Goal: Task Accomplishment & Management: Manage account settings

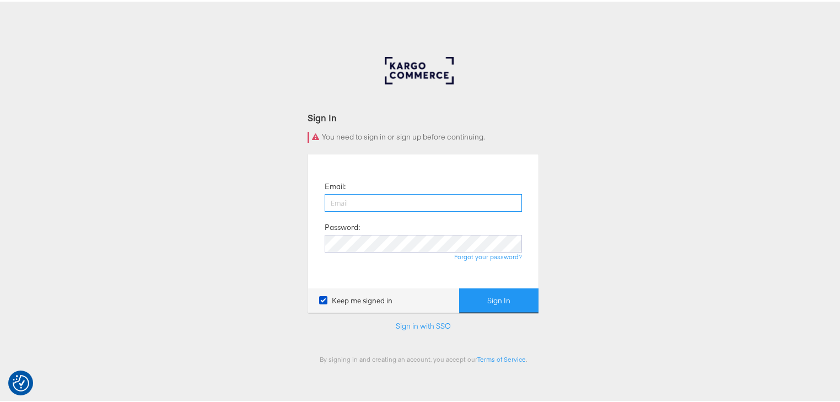
drag, startPoint x: 355, startPoint y: 201, endPoint x: 359, endPoint y: 216, distance: 15.4
click at [355, 201] on input "email" at bounding box center [423, 201] width 197 height 18
drag, startPoint x: 379, startPoint y: 197, endPoint x: 387, endPoint y: 209, distance: 14.4
click at [379, 197] on input "email" at bounding box center [423, 201] width 197 height 18
type input "rayna.cheng@jdplc.com"
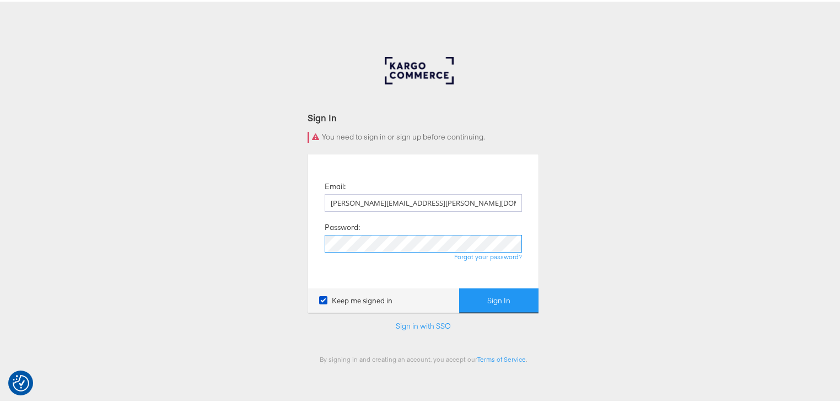
click at [459, 286] on button "Sign In" at bounding box center [498, 298] width 79 height 25
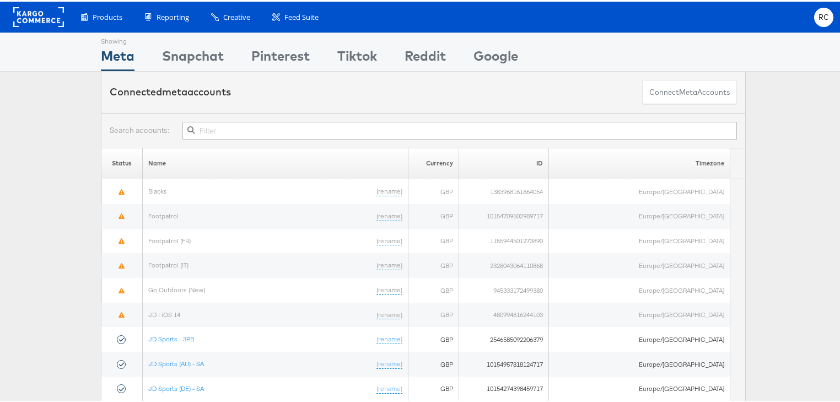
click at [230, 127] on input "text" at bounding box center [459, 129] width 554 height 18
click at [230, 128] on input "text" at bounding box center [459, 129] width 554 height 18
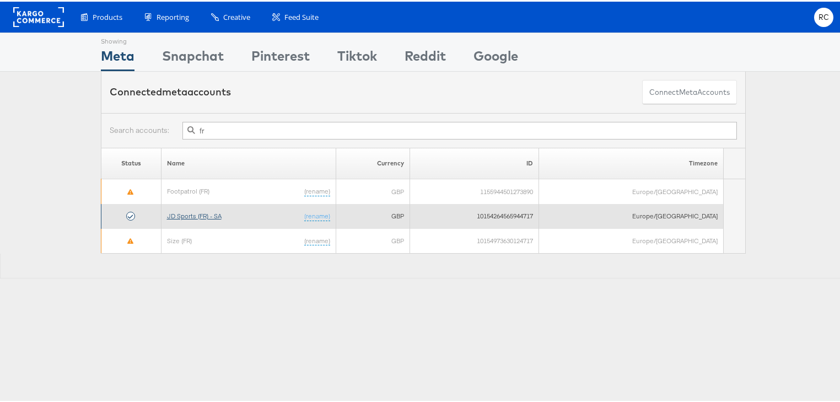
type input "fr"
click at [215, 216] on link "JD Sports (FR) - SA" at bounding box center [194, 214] width 55 height 8
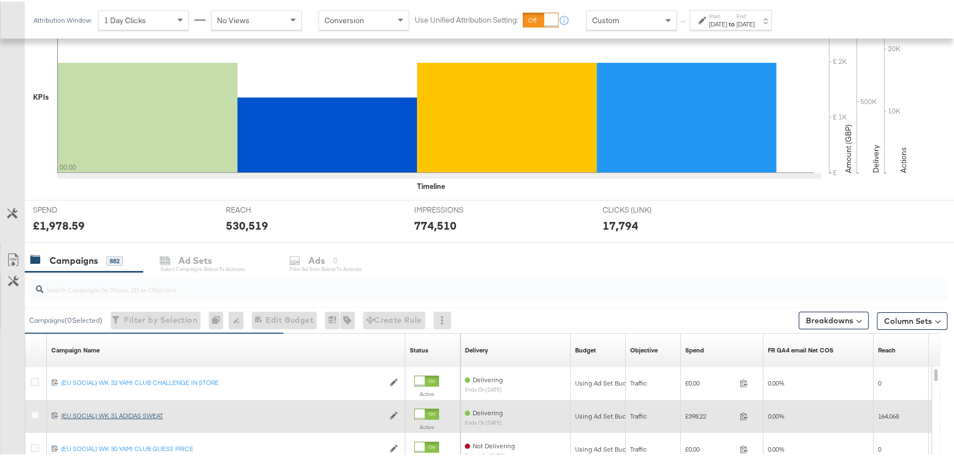
scroll to position [350, 0]
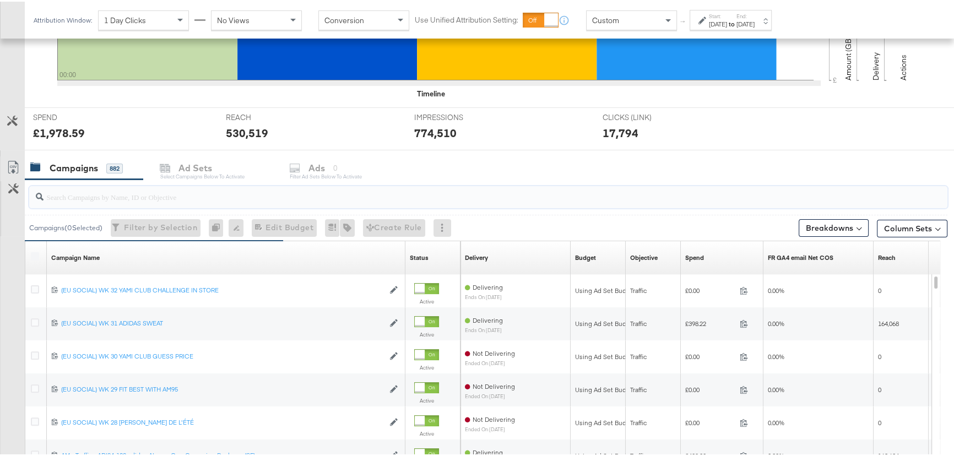
click at [110, 189] on input "search" at bounding box center [454, 190] width 821 height 21
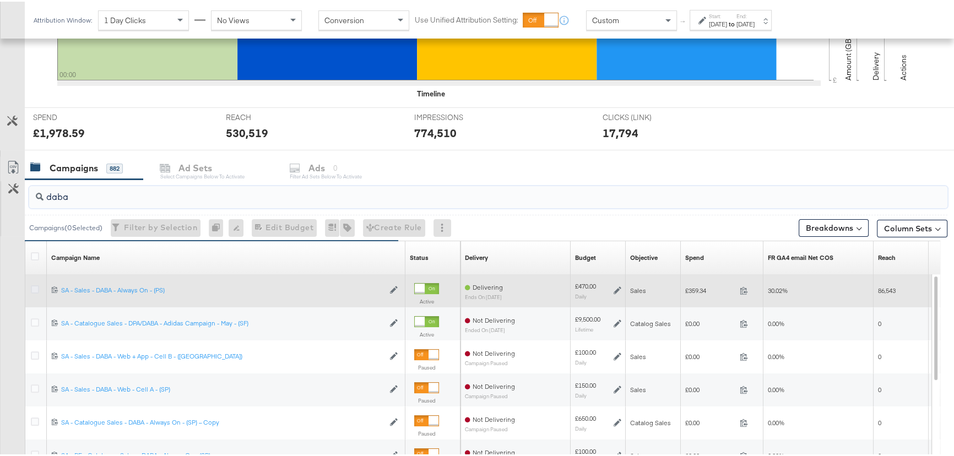
type input "daba"
click at [34, 290] on icon at bounding box center [35, 288] width 8 height 8
click at [0, 0] on input "checkbox" at bounding box center [0, 0] width 0 height 0
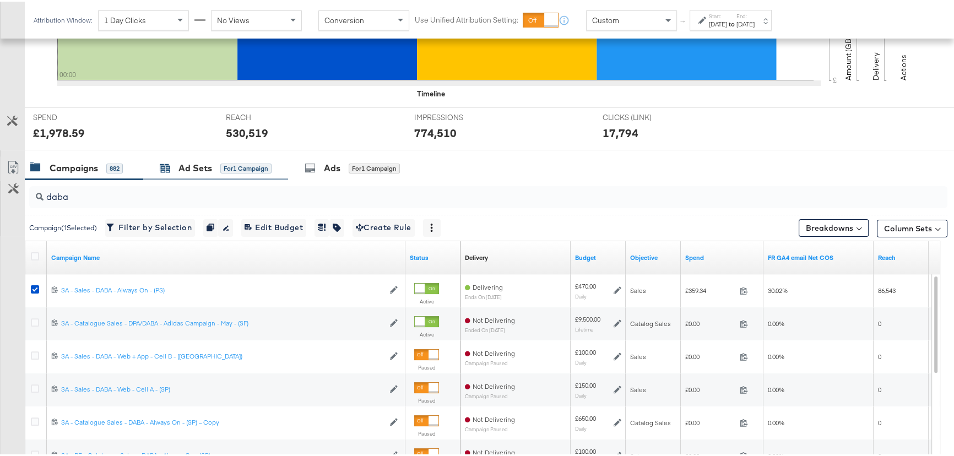
click at [213, 161] on div "Ad Sets for 1 Campaign" at bounding box center [216, 166] width 112 height 13
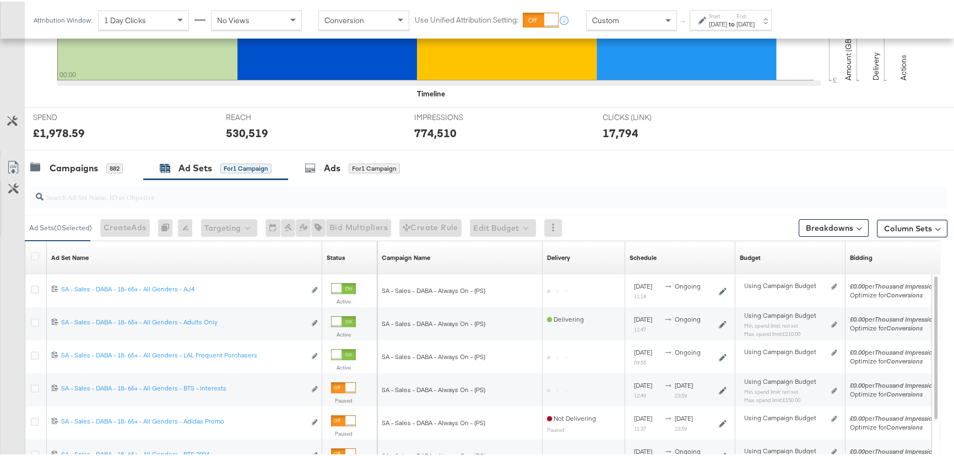
click at [711, 21] on div "[DATE]" at bounding box center [718, 22] width 18 height 9
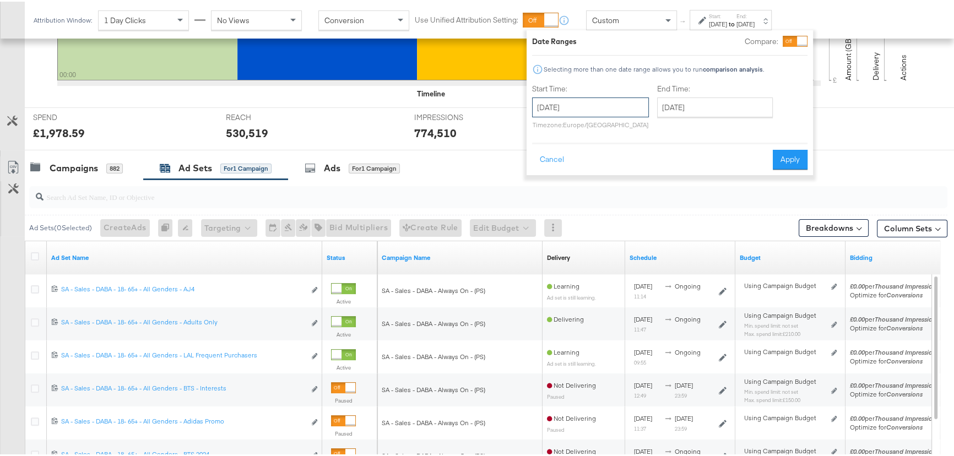
click at [621, 107] on input "[DATE]" at bounding box center [590, 106] width 117 height 20
click at [563, 176] on td "8" at bounding box center [563, 176] width 19 height 15
click at [701, 114] on input "[DATE]" at bounding box center [715, 106] width 116 height 20
click at [731, 176] on td "10" at bounding box center [726, 176] width 19 height 15
type input "[DATE]"
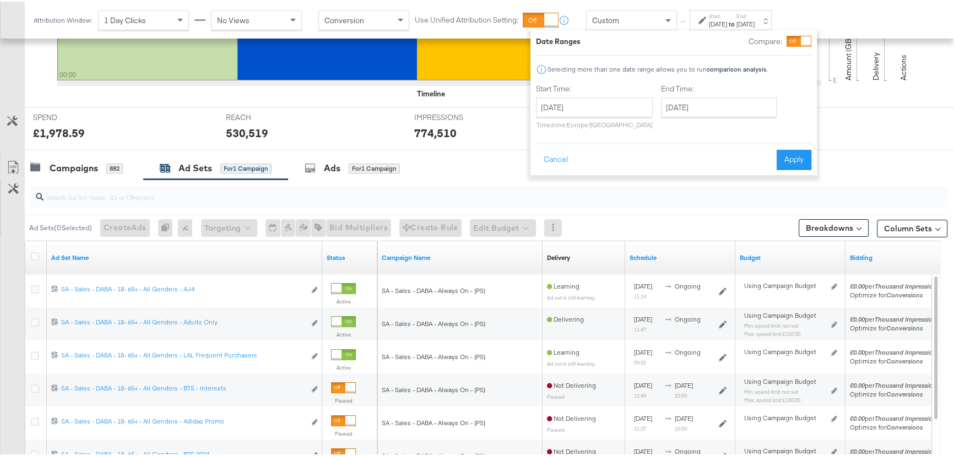
drag, startPoint x: 799, startPoint y: 166, endPoint x: 799, endPoint y: 159, distance: 7.2
click at [799, 166] on button "Apply" at bounding box center [794, 158] width 35 height 20
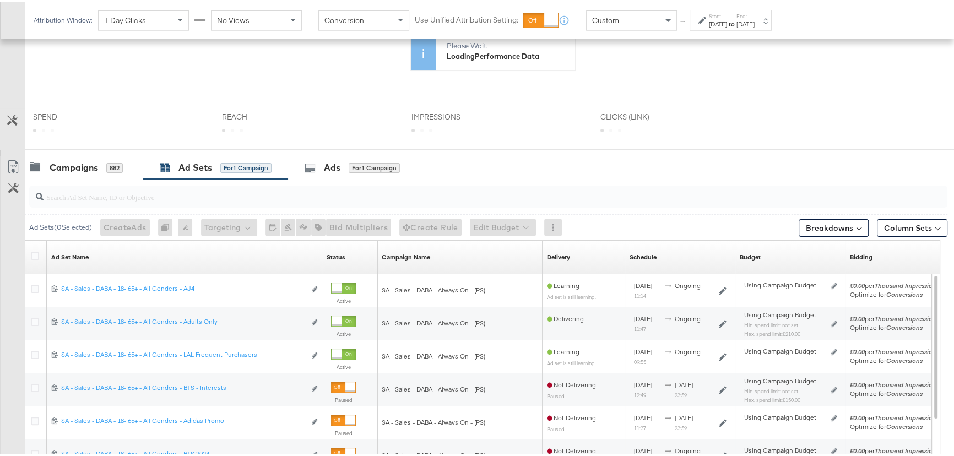
click at [799, 159] on div "Campaigns 882 Ad Sets for 1 Campaign Ads for 1 Campaign" at bounding box center [493, 166] width 937 height 24
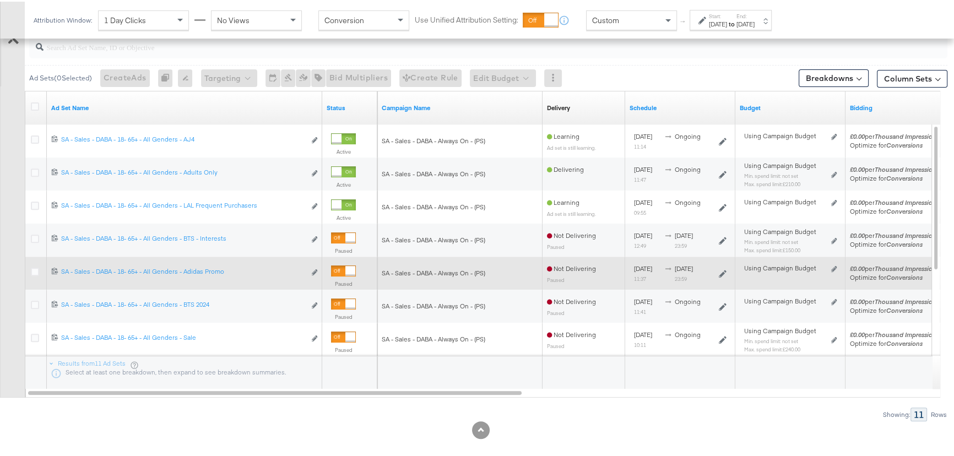
scroll to position [501, 0]
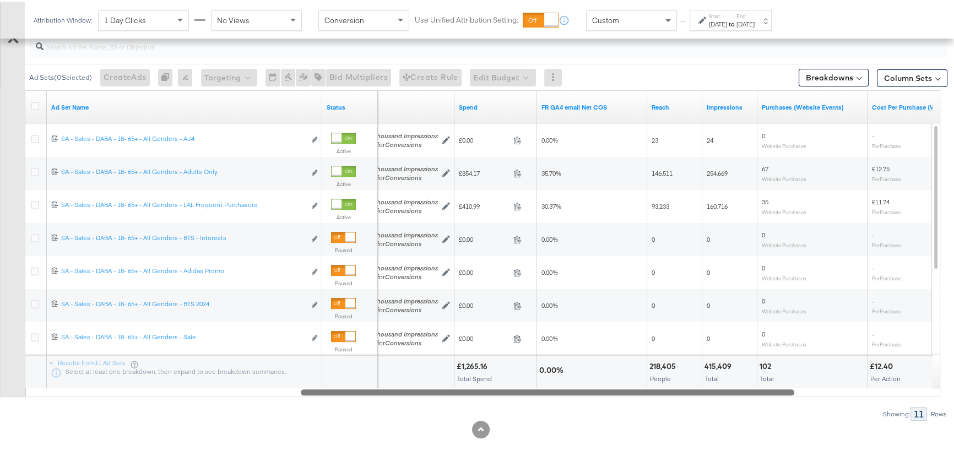
drag, startPoint x: 498, startPoint y: 390, endPoint x: 769, endPoint y: 363, distance: 272.9
click at [769, 363] on div "Ad Set Name Status Bidding Spend FR GA4 email Net COS Reach Impressions Purchas…" at bounding box center [483, 242] width 916 height 307
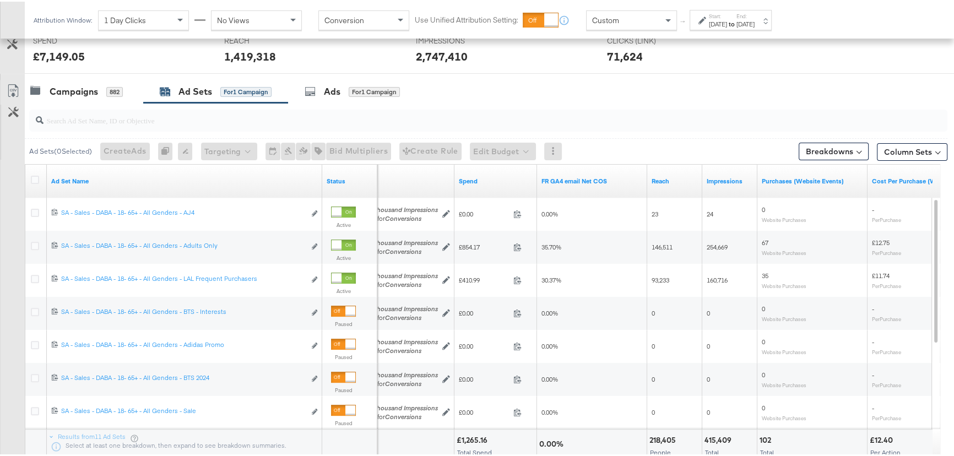
scroll to position [300, 0]
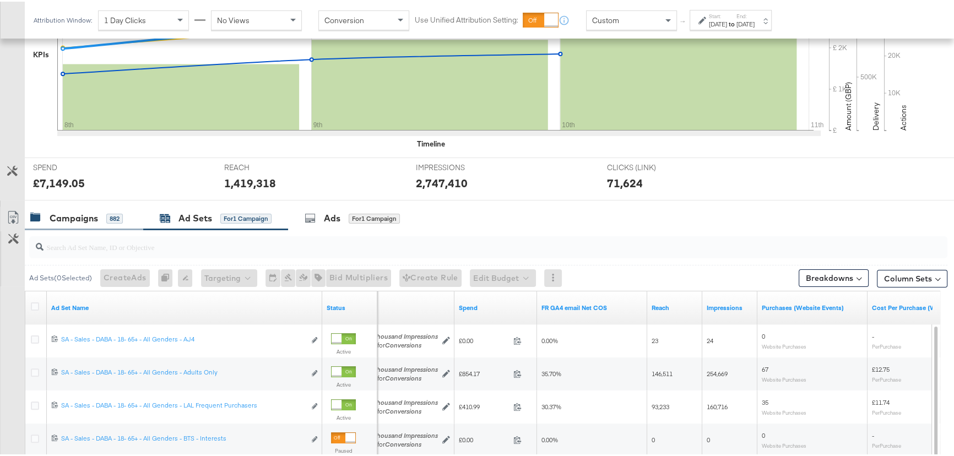
click at [68, 219] on div "Campaigns" at bounding box center [74, 216] width 48 height 13
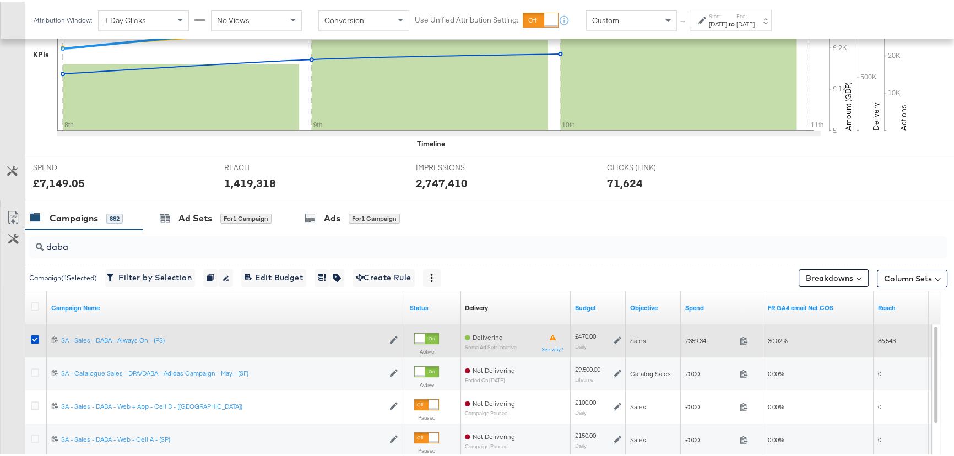
drag, startPoint x: 37, startPoint y: 336, endPoint x: 47, endPoint y: 330, distance: 11.2
click at [37, 336] on icon at bounding box center [35, 338] width 8 height 8
click at [0, 0] on input "checkbox" at bounding box center [0, 0] width 0 height 0
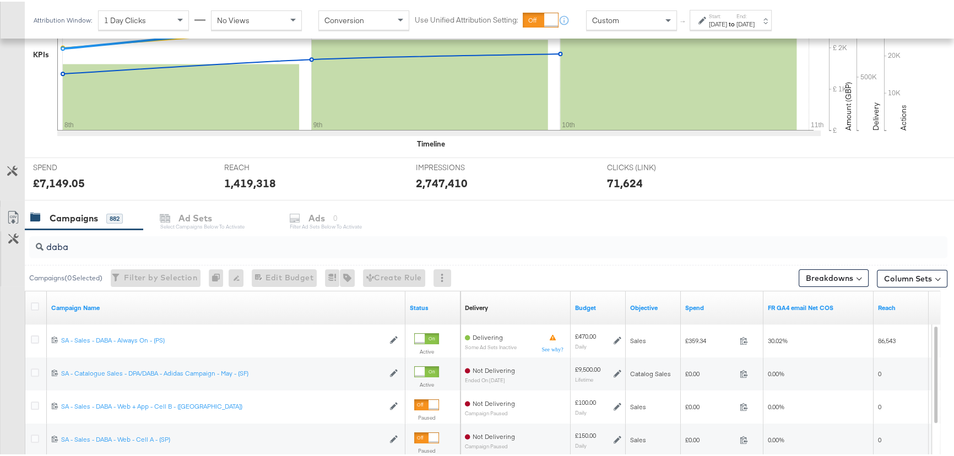
click at [132, 247] on input "daba" at bounding box center [454, 240] width 821 height 21
drag, startPoint x: 112, startPoint y: 247, endPoint x: 28, endPoint y: 246, distance: 84.3
click at [28, 246] on div "daba" at bounding box center [486, 245] width 923 height 35
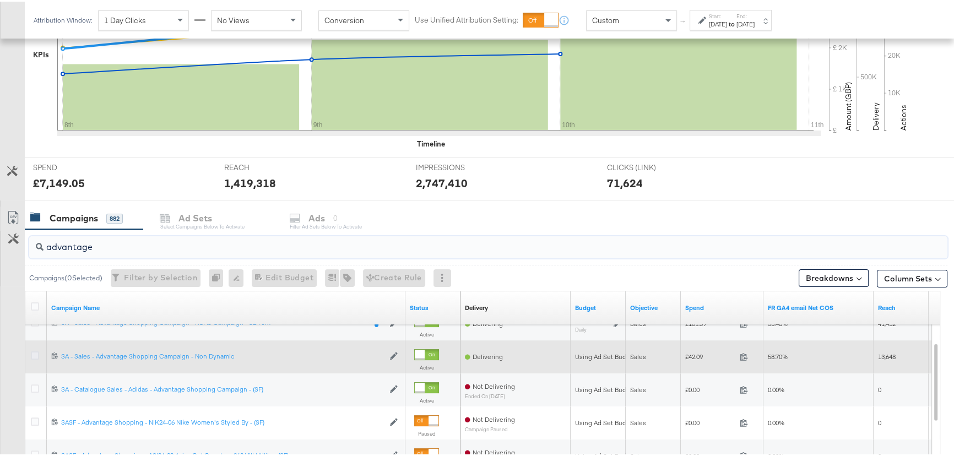
type input "advantage"
click at [32, 352] on icon at bounding box center [35, 354] width 8 height 8
click at [0, 0] on input "checkbox" at bounding box center [0, 0] width 0 height 0
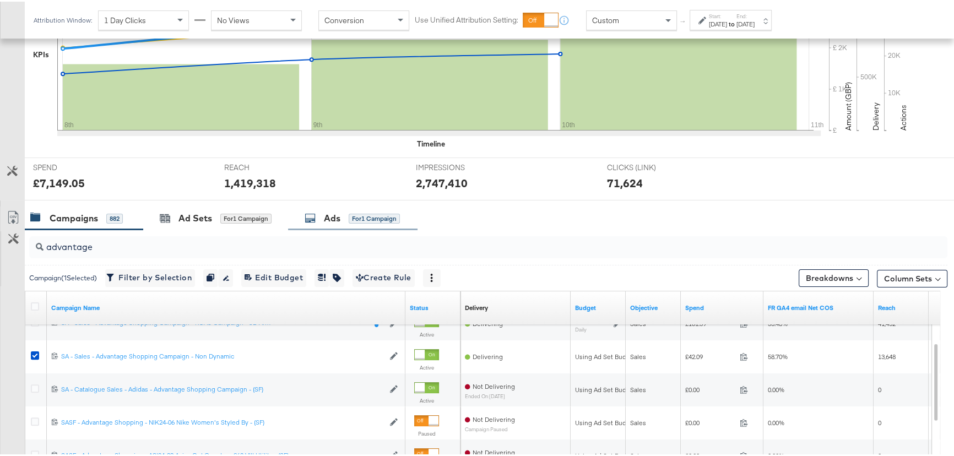
click at [323, 215] on div "Ads for 1 Campaign" at bounding box center [352, 216] width 95 height 13
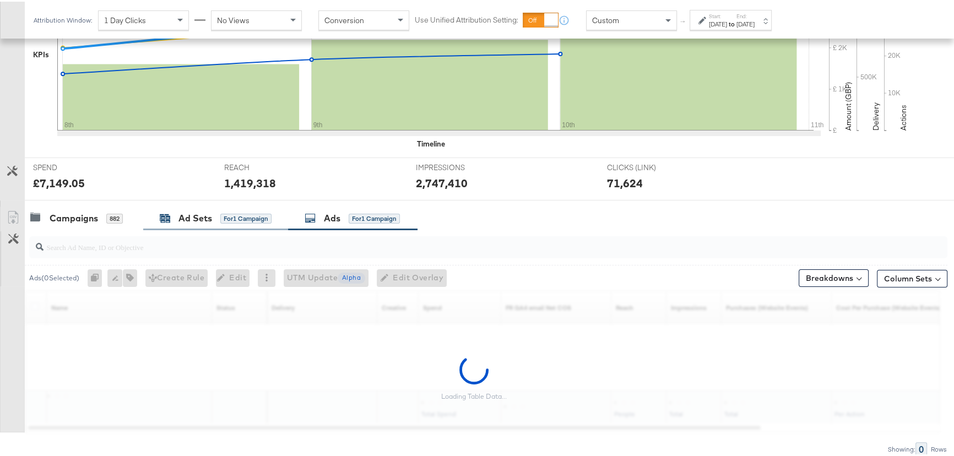
click at [213, 219] on div "Ad Sets for 1 Campaign" at bounding box center [216, 216] width 112 height 13
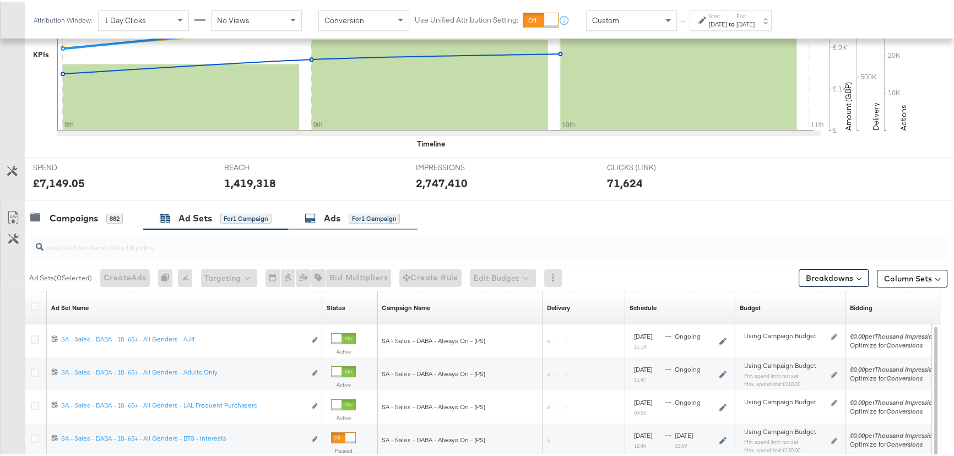
click at [352, 213] on div "for 1 Campaign" at bounding box center [374, 217] width 51 height 10
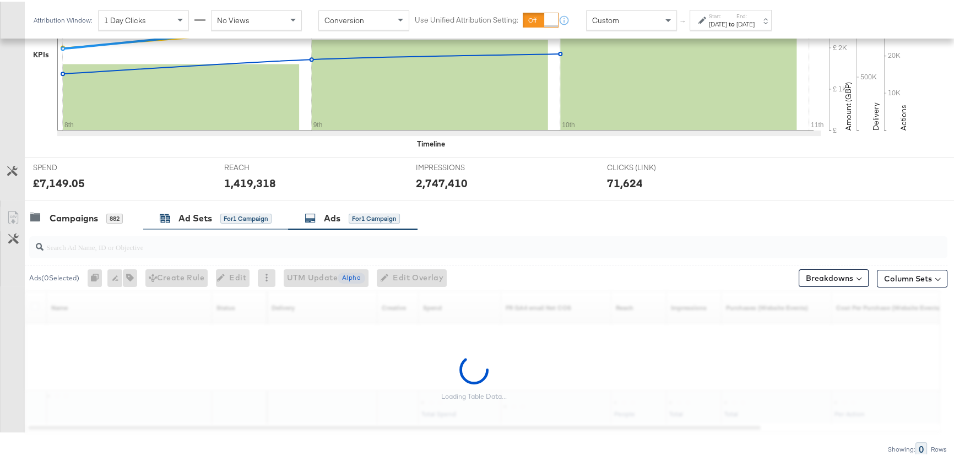
click at [215, 220] on div "Ad Sets for 1 Campaign" at bounding box center [216, 216] width 112 height 13
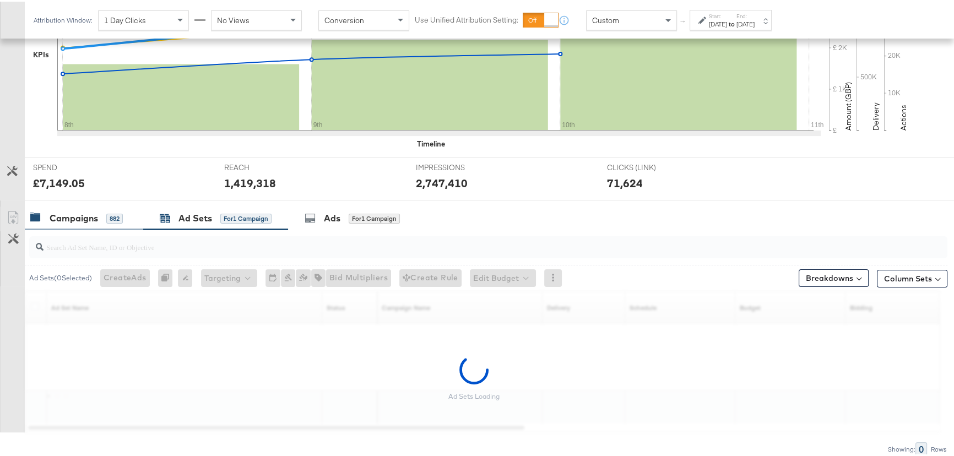
click at [66, 218] on div "Campaigns" at bounding box center [74, 216] width 48 height 13
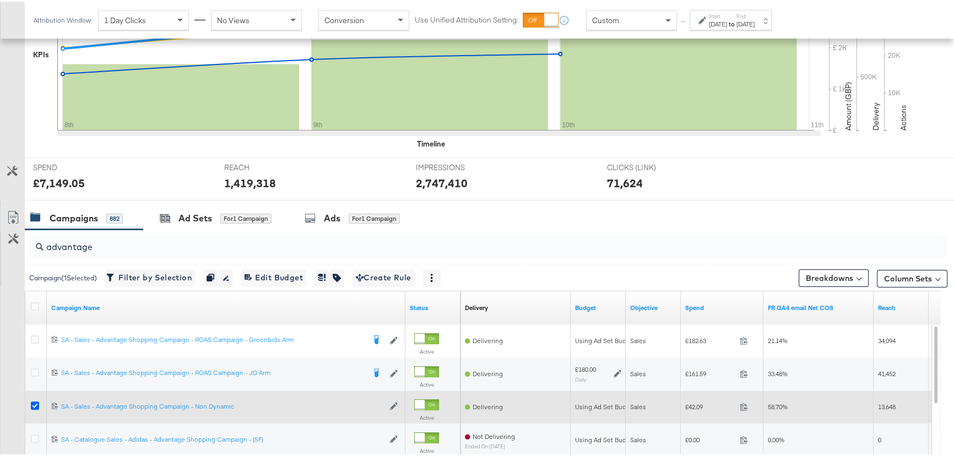
click at [29, 406] on div at bounding box center [36, 406] width 20 height 20
click at [31, 404] on icon at bounding box center [35, 404] width 8 height 8
click at [0, 0] on input "checkbox" at bounding box center [0, 0] width 0 height 0
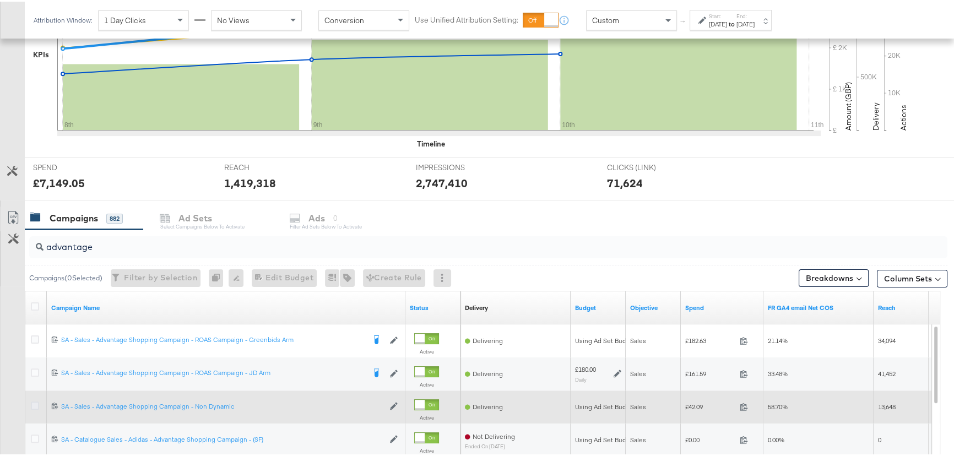
click at [32, 403] on icon at bounding box center [35, 404] width 8 height 8
click at [0, 0] on input "checkbox" at bounding box center [0, 0] width 0 height 0
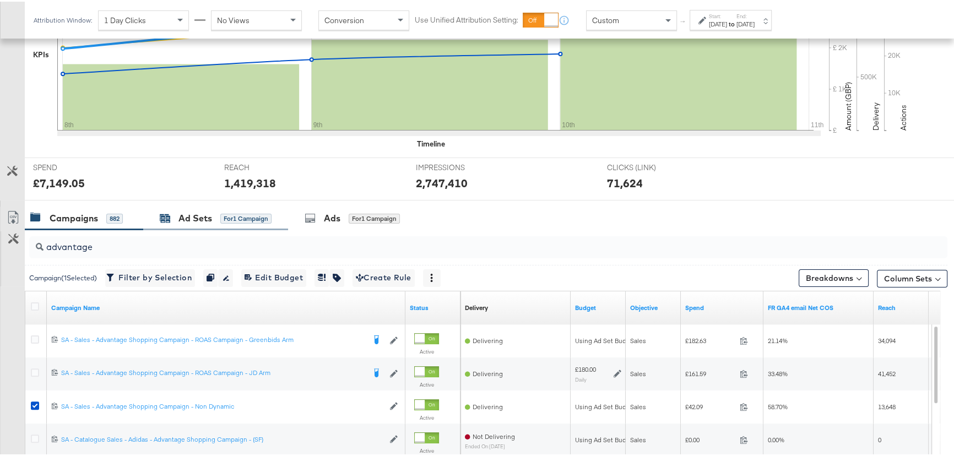
drag, startPoint x: 237, startPoint y: 211, endPoint x: 355, endPoint y: 205, distance: 118.1
click at [242, 212] on div "for 1 Campaign" at bounding box center [245, 217] width 51 height 10
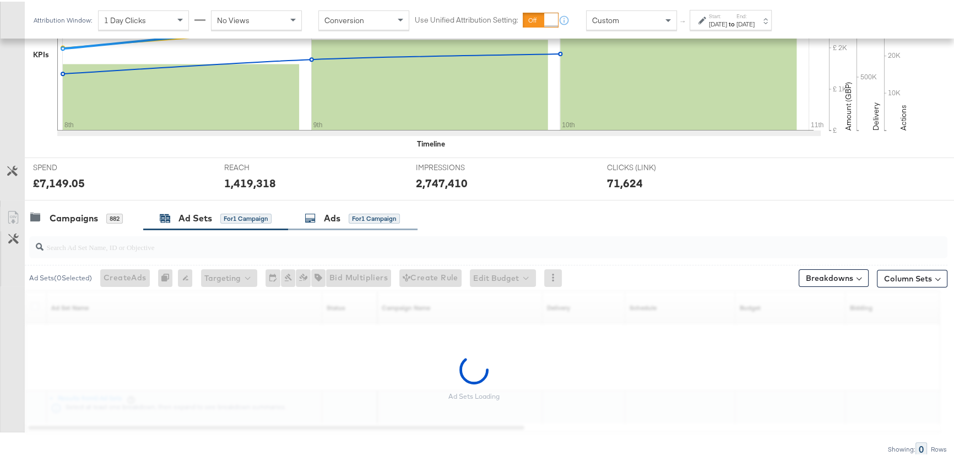
click at [365, 219] on div "for 1 Campaign" at bounding box center [374, 217] width 51 height 10
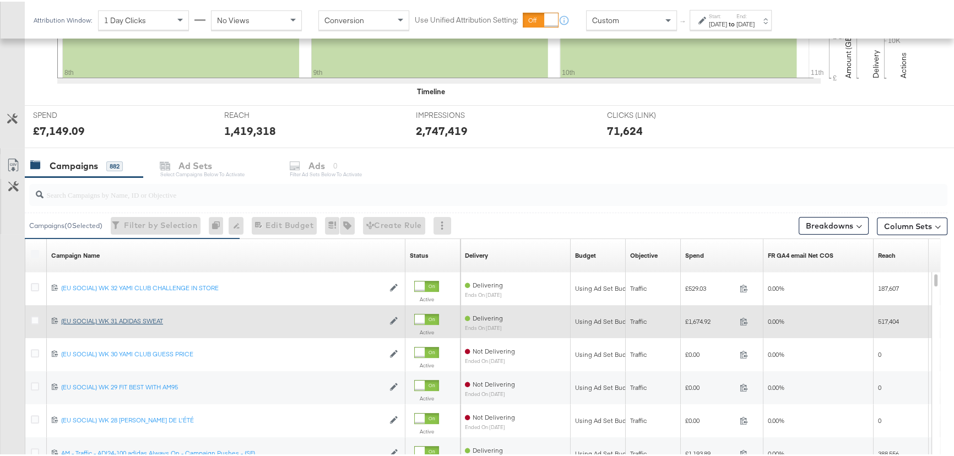
scroll to position [451, 0]
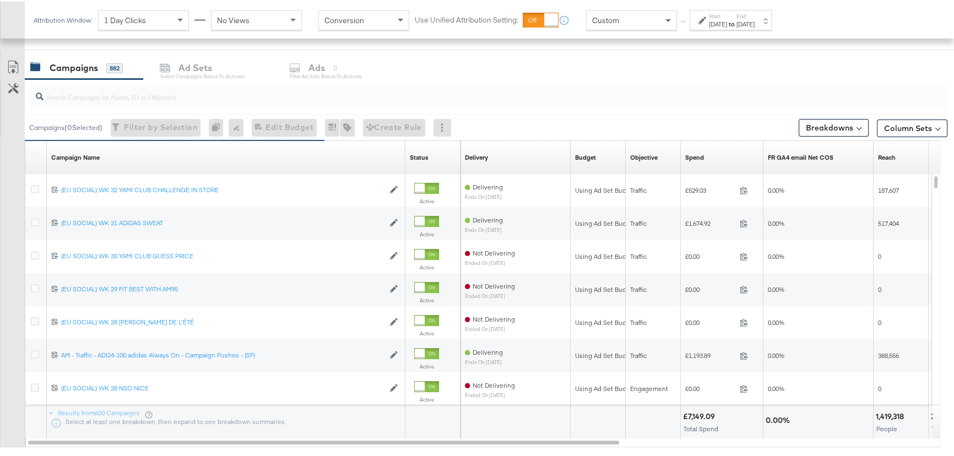
click at [106, 107] on div at bounding box center [488, 95] width 918 height 26
click at [109, 103] on div at bounding box center [488, 95] width 918 height 22
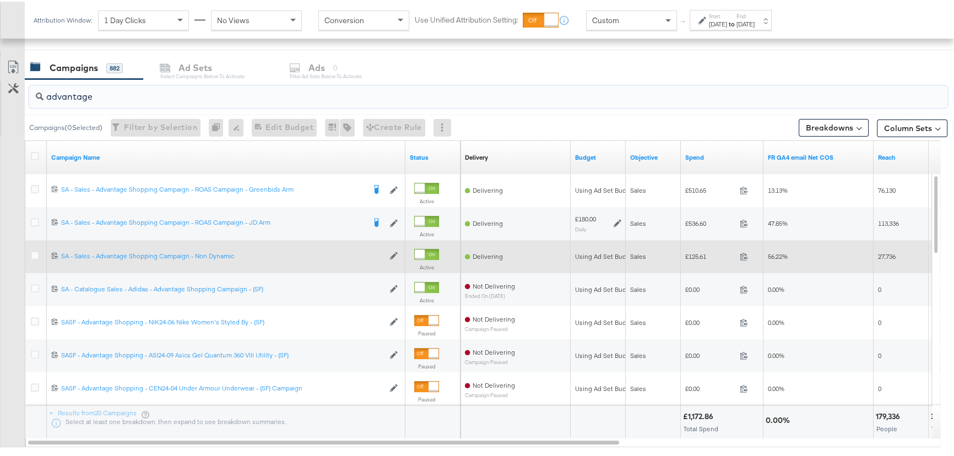
type input "advantage"
click at [36, 253] on icon at bounding box center [35, 254] width 8 height 8
click at [0, 0] on input "checkbox" at bounding box center [0, 0] width 0 height 0
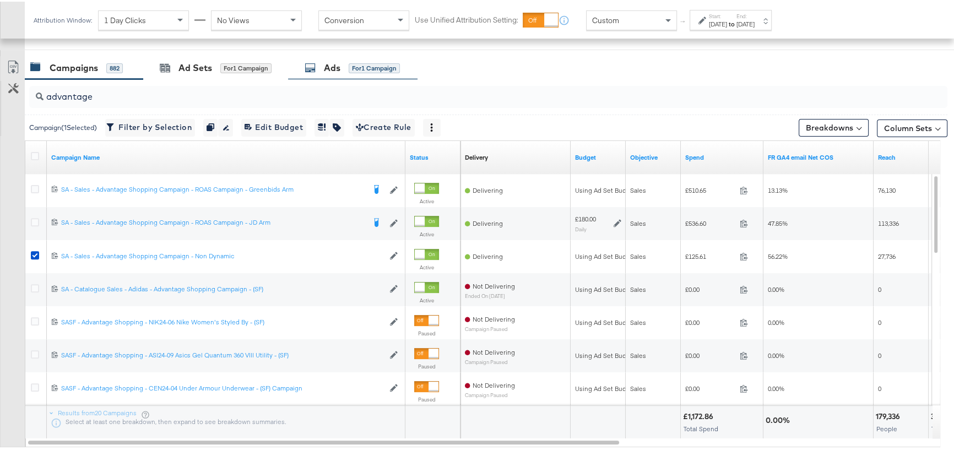
click at [342, 56] on div "Ads for 1 Campaign" at bounding box center [352, 67] width 129 height 24
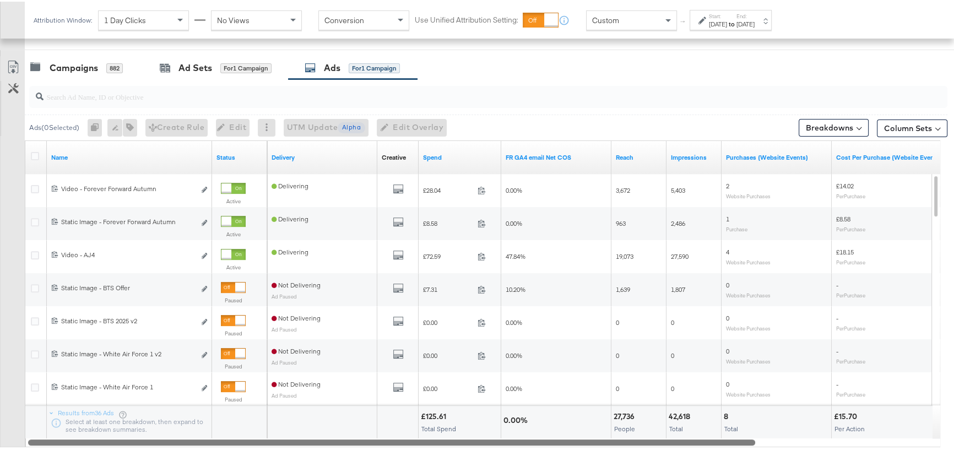
drag, startPoint x: 745, startPoint y: 440, endPoint x: 666, endPoint y: 446, distance: 79.6
click at [666, 446] on div "Ads ( 0 Selected) 0 Rename 0 ads Tags for 0 campaigns Create Rule Edit 0 ads Ed…" at bounding box center [474, 274] width 948 height 392
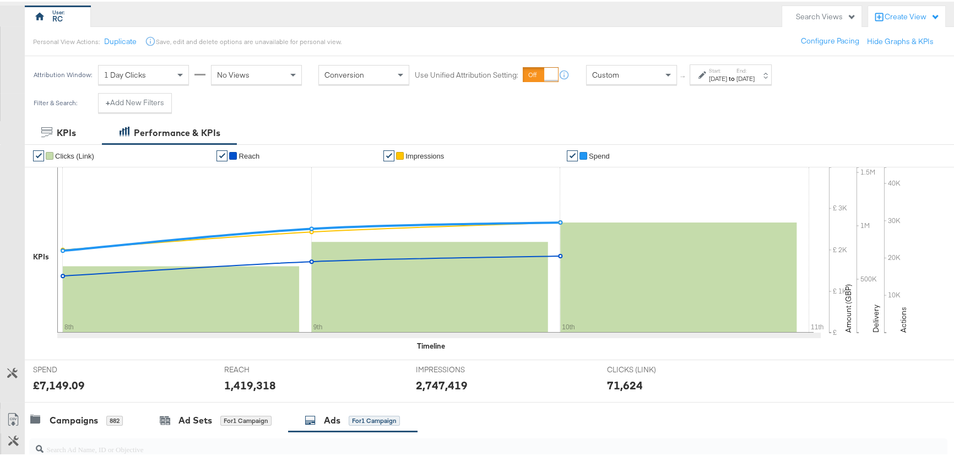
scroll to position [0, 0]
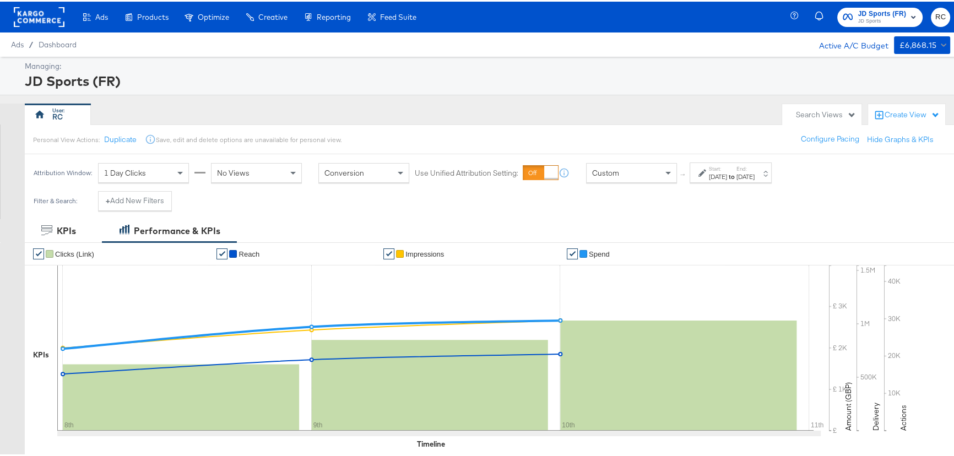
click at [898, 18] on span "JD Sports" at bounding box center [882, 19] width 48 height 9
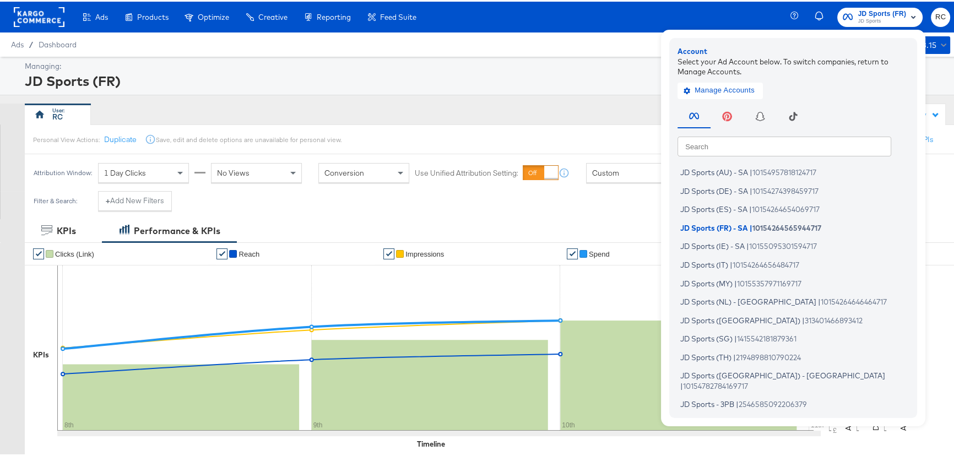
click at [789, 144] on input "text" at bounding box center [785, 144] width 214 height 20
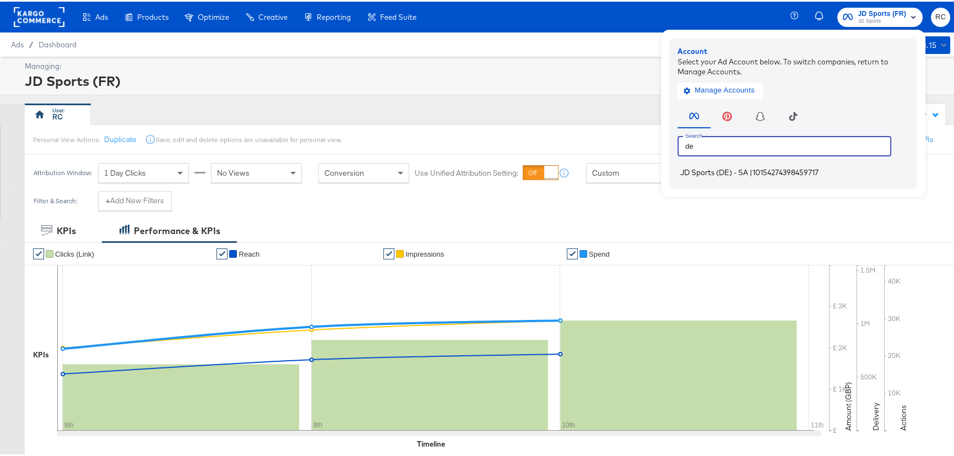
type input "de"
click at [760, 177] on li "JD Sports (DE) - SA | 10154274398459717" at bounding box center [796, 171] width 237 height 16
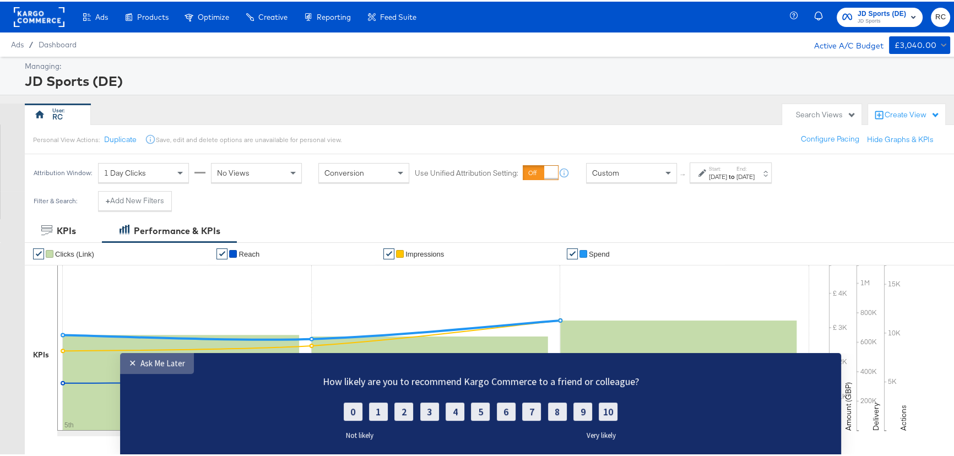
click at [144, 364] on div "Ask Me Later" at bounding box center [162, 363] width 45 height 10
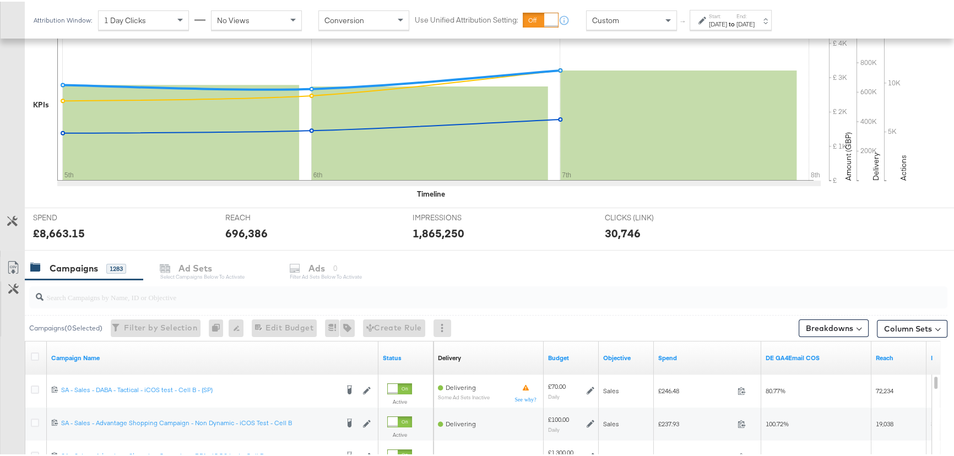
scroll to position [451, 0]
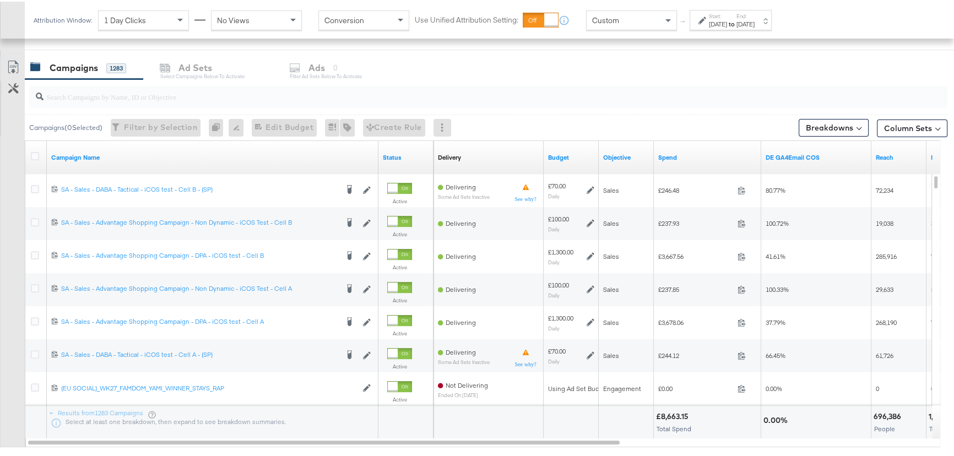
click at [244, 91] on input "search" at bounding box center [454, 90] width 821 height 21
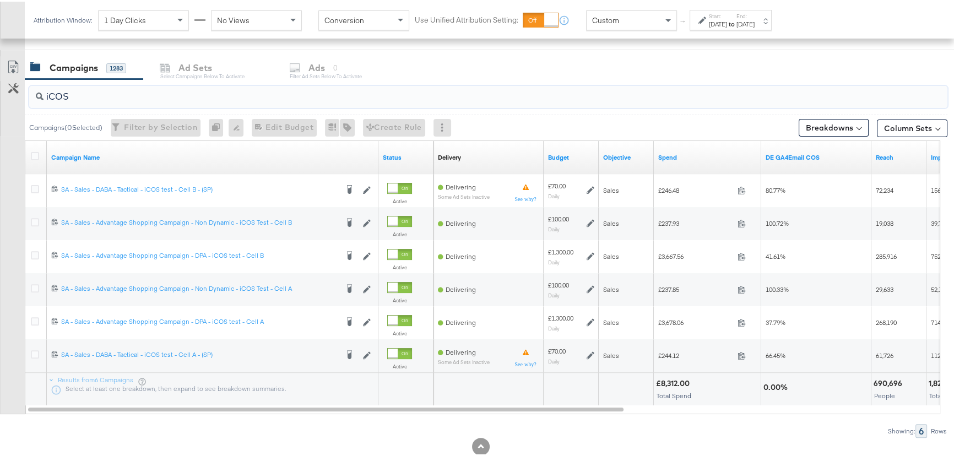
type input "iCOS"
click at [727, 21] on div "[DATE]" at bounding box center [718, 22] width 18 height 9
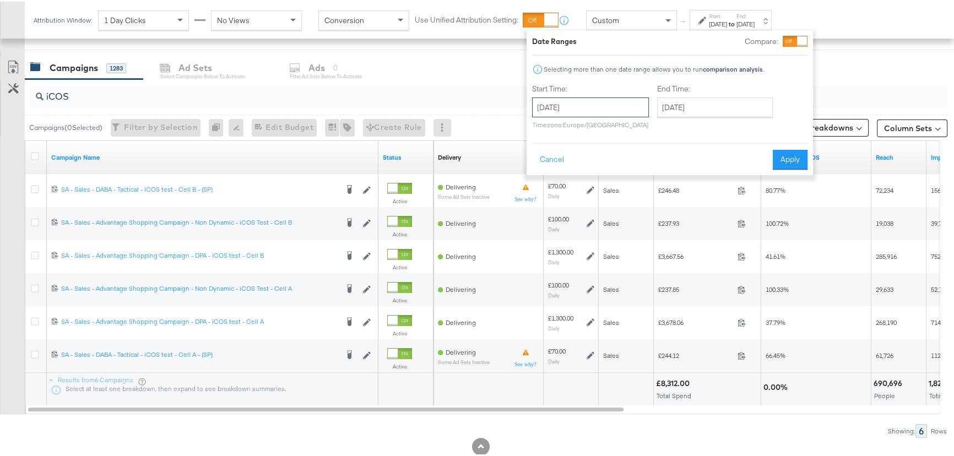
click at [596, 115] on input "[DATE]" at bounding box center [590, 106] width 117 height 20
click at [565, 176] on td "8" at bounding box center [563, 176] width 19 height 15
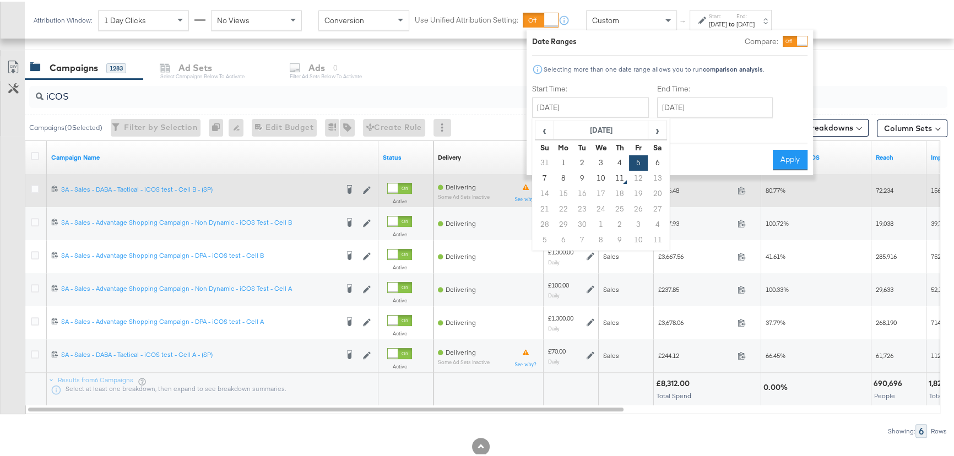
type input "[DATE]"
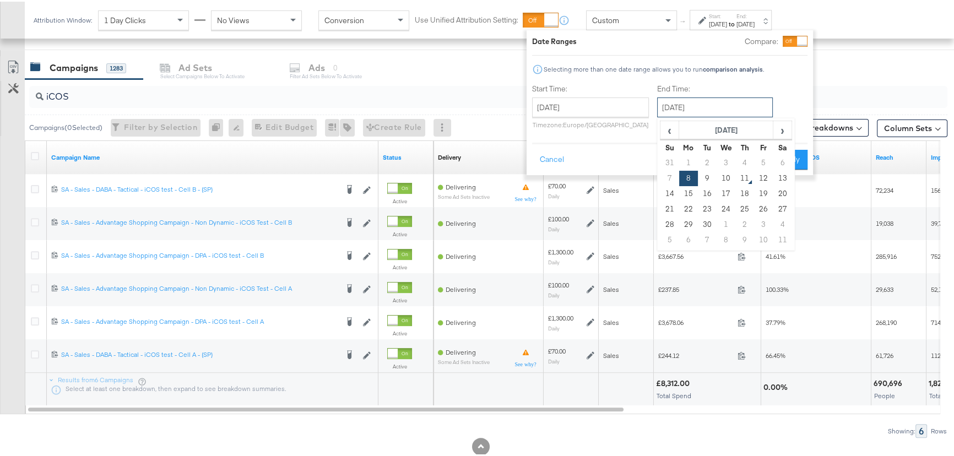
click at [728, 101] on input "[DATE]" at bounding box center [715, 106] width 116 height 20
click at [723, 175] on td "10" at bounding box center [726, 176] width 19 height 15
type input "[DATE]"
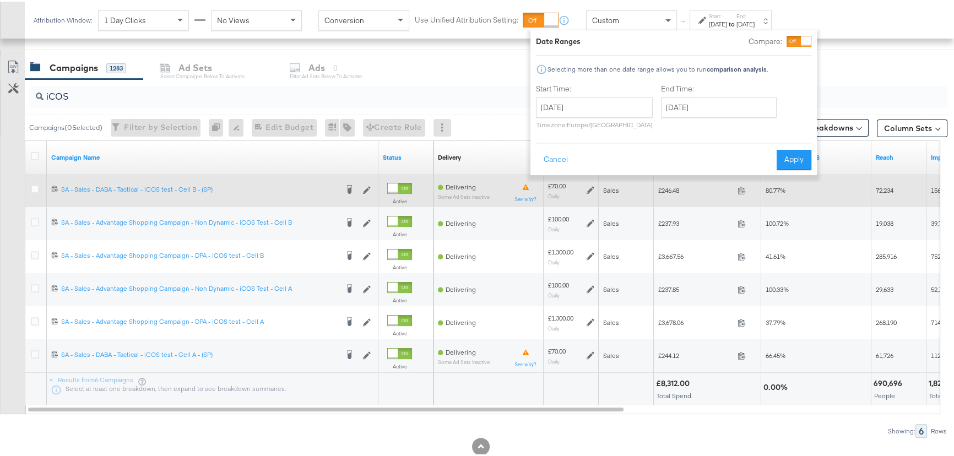
drag, startPoint x: 783, startPoint y: 158, endPoint x: 791, endPoint y: 187, distance: 30.7
click at [783, 158] on button "Apply" at bounding box center [794, 158] width 35 height 20
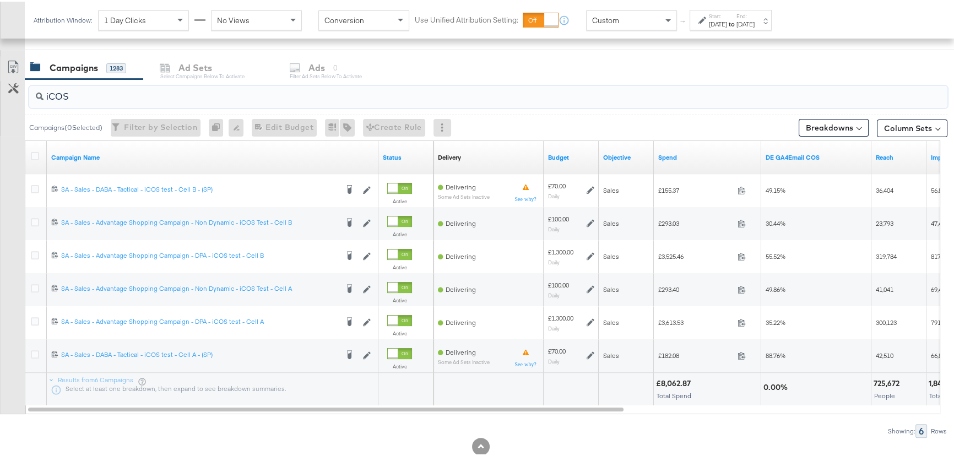
drag, startPoint x: 88, startPoint y: 90, endPoint x: 36, endPoint y: 94, distance: 51.9
click at [36, 94] on div "iCOS" at bounding box center [488, 95] width 918 height 22
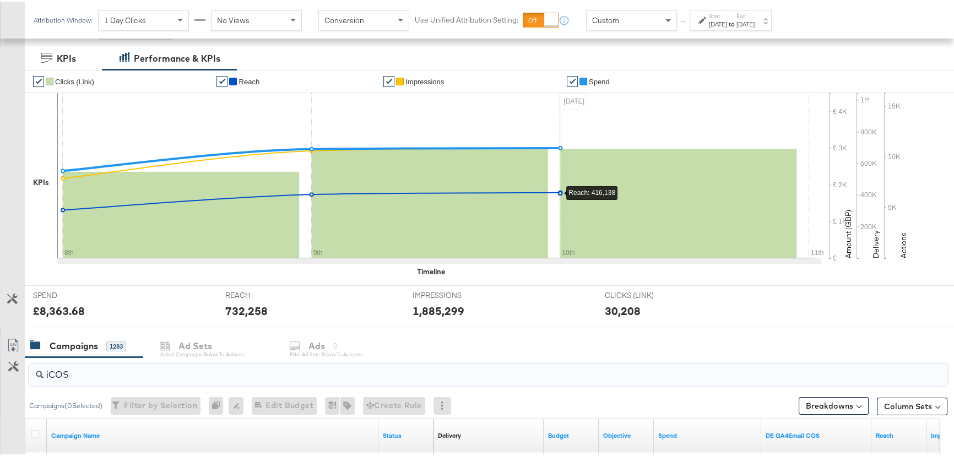
scroll to position [0, 0]
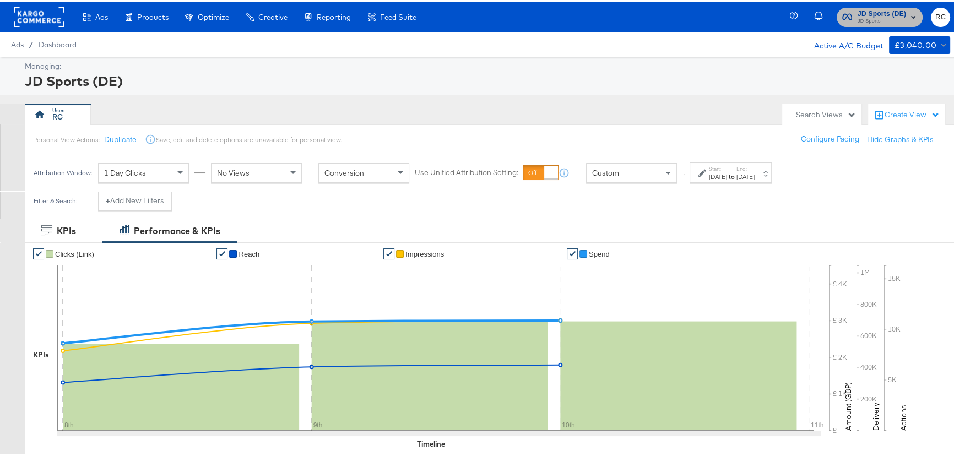
click at [883, 20] on span "JD Sports" at bounding box center [882, 19] width 48 height 9
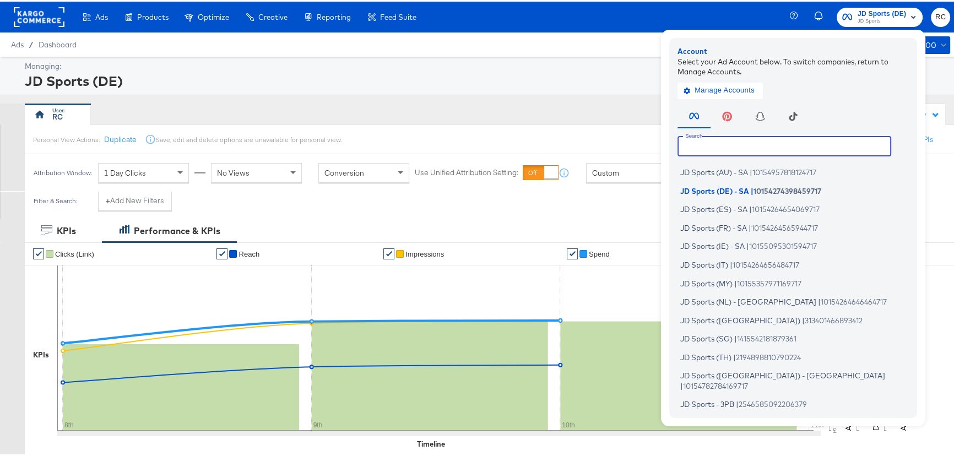
click at [740, 142] on input "text" at bounding box center [785, 144] width 214 height 20
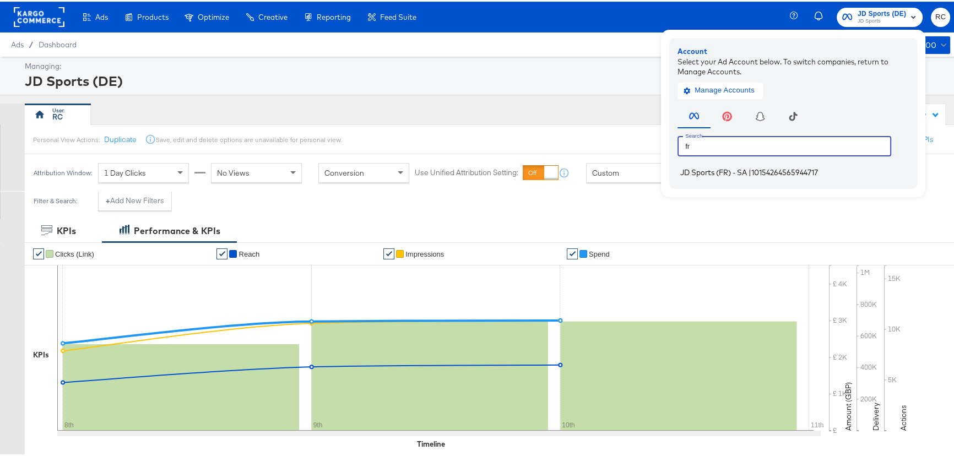
type input "fr"
click at [727, 168] on span "JD Sports (FR) - SA" at bounding box center [713, 170] width 67 height 9
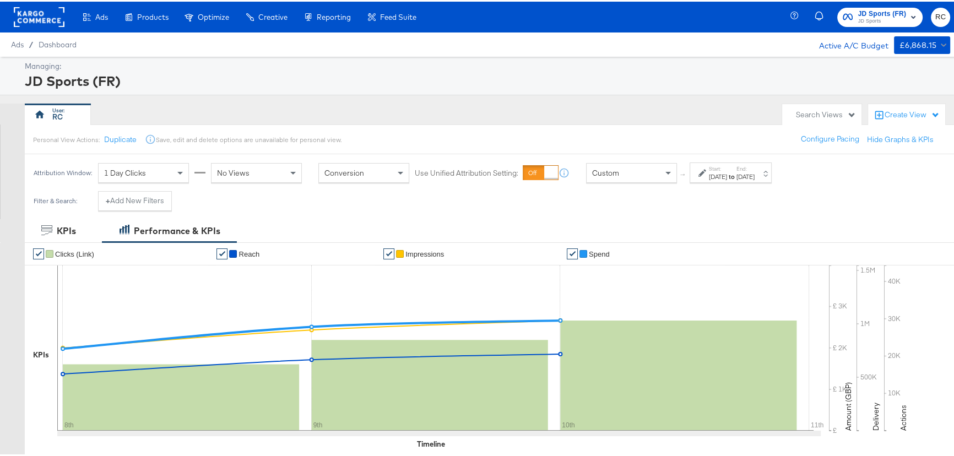
click at [727, 174] on div "[DATE]" at bounding box center [718, 175] width 18 height 9
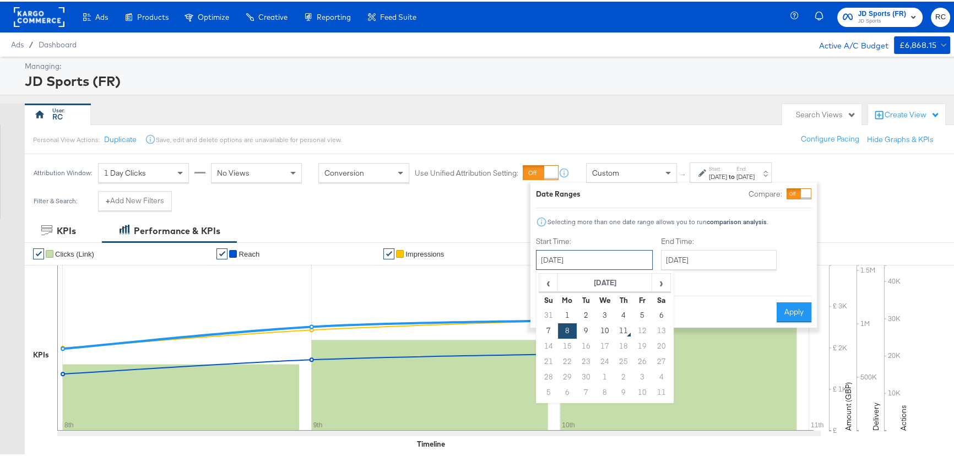
click at [603, 260] on input "[DATE]" at bounding box center [594, 258] width 117 height 20
drag, startPoint x: 554, startPoint y: 311, endPoint x: 566, endPoint y: 300, distance: 16.4
click at [553, 311] on td "31" at bounding box center [548, 313] width 19 height 15
type input "[DATE]"
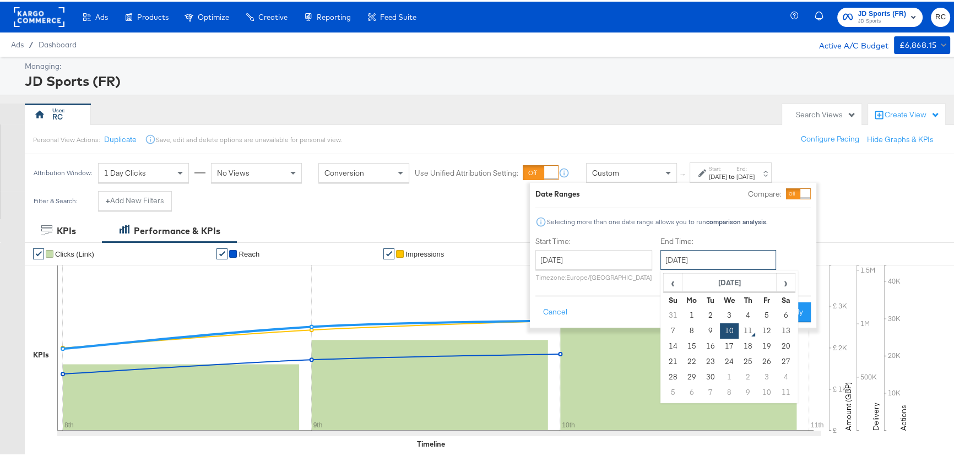
click at [764, 252] on input "[DATE]" at bounding box center [719, 258] width 116 height 20
click at [778, 313] on td "6" at bounding box center [785, 313] width 19 height 15
type input "[DATE]"
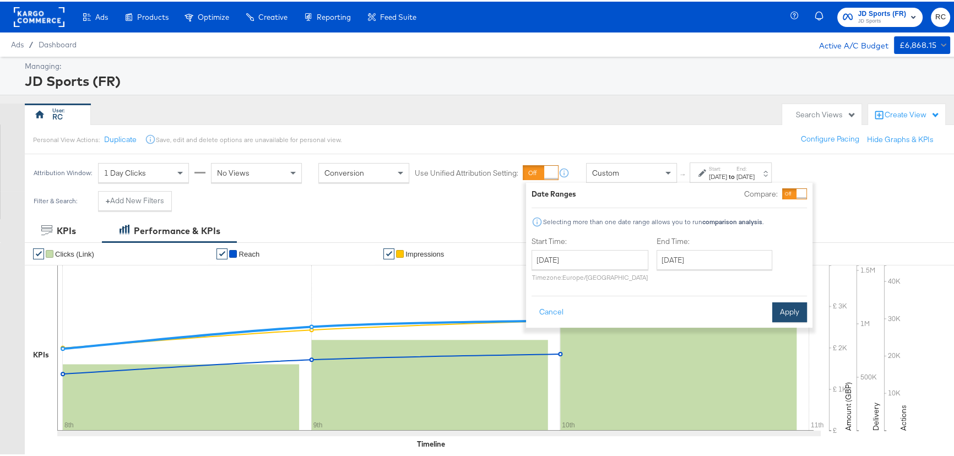
click at [799, 308] on button "Apply" at bounding box center [789, 311] width 35 height 20
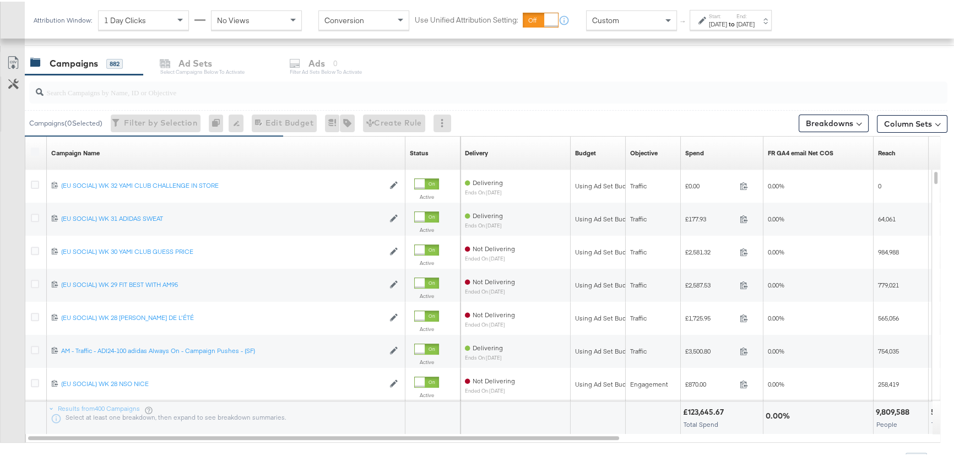
scroll to position [494, 0]
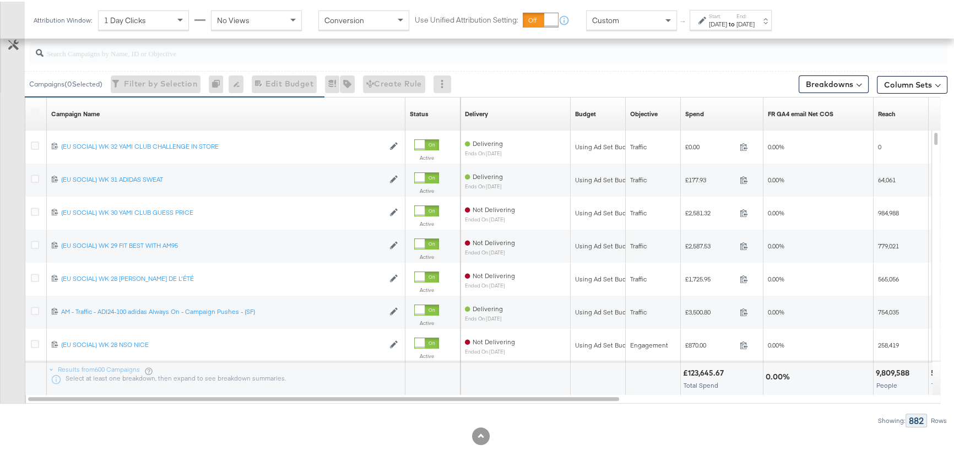
click at [96, 46] on input "search" at bounding box center [454, 46] width 821 height 21
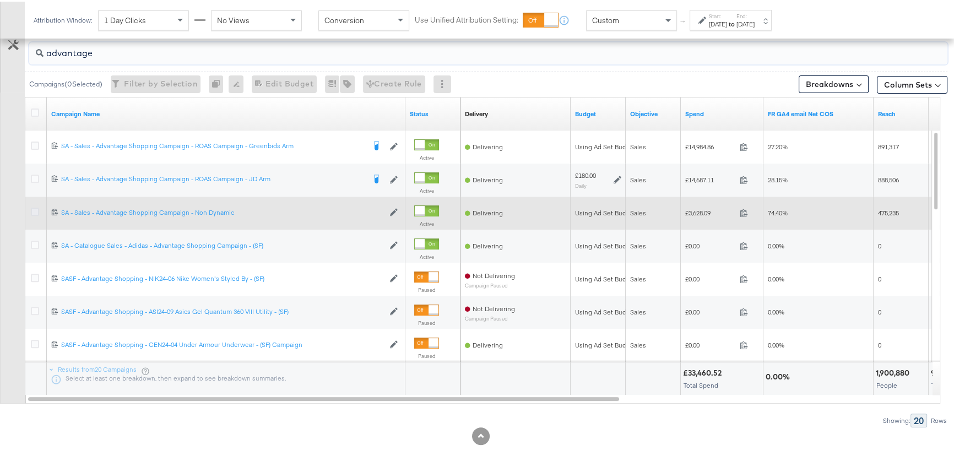
type input "advantage"
click at [34, 209] on icon at bounding box center [35, 210] width 8 height 8
click at [0, 0] on input "checkbox" at bounding box center [0, 0] width 0 height 0
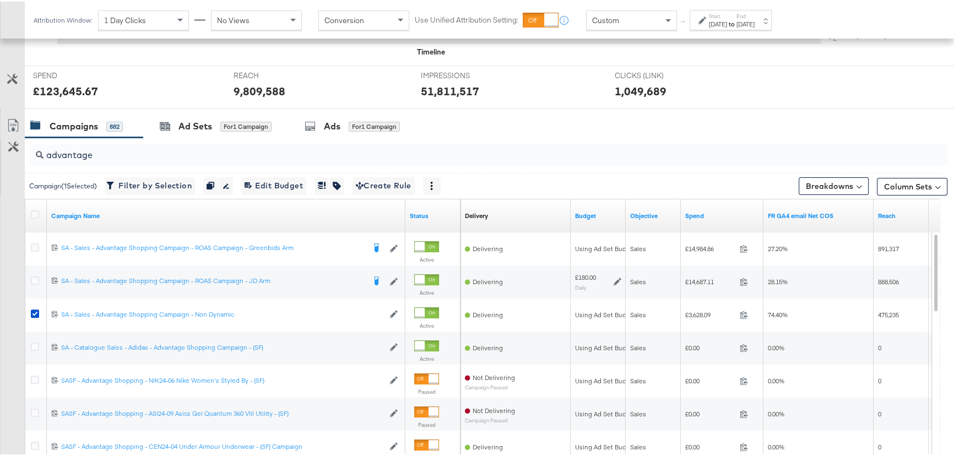
scroll to position [344, 0]
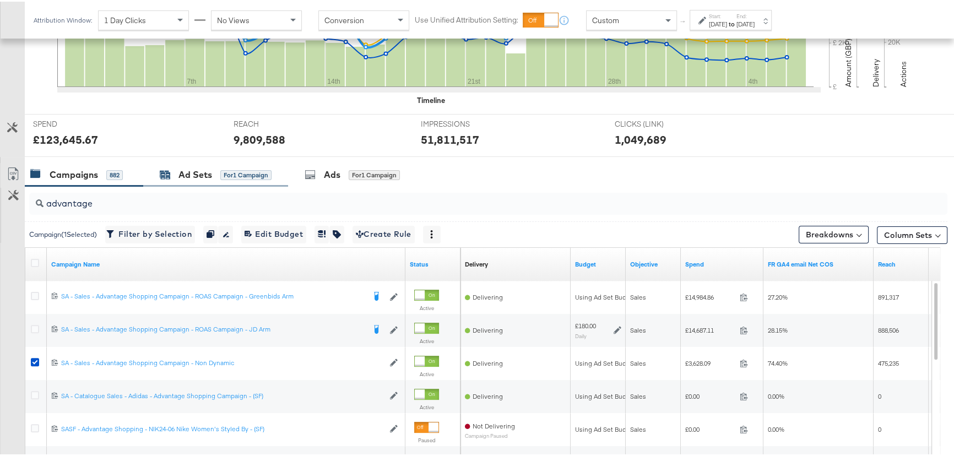
click at [213, 177] on div "Ad Sets for 1 Campaign" at bounding box center [216, 173] width 112 height 13
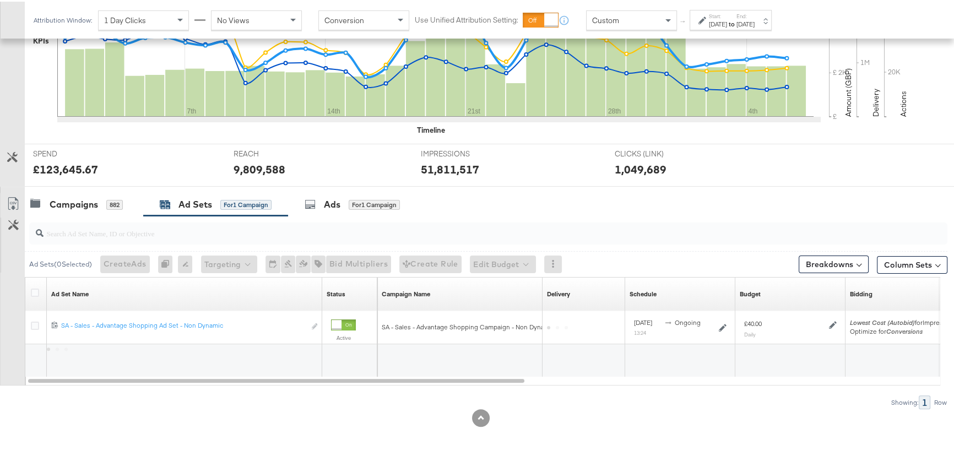
scroll to position [313, 0]
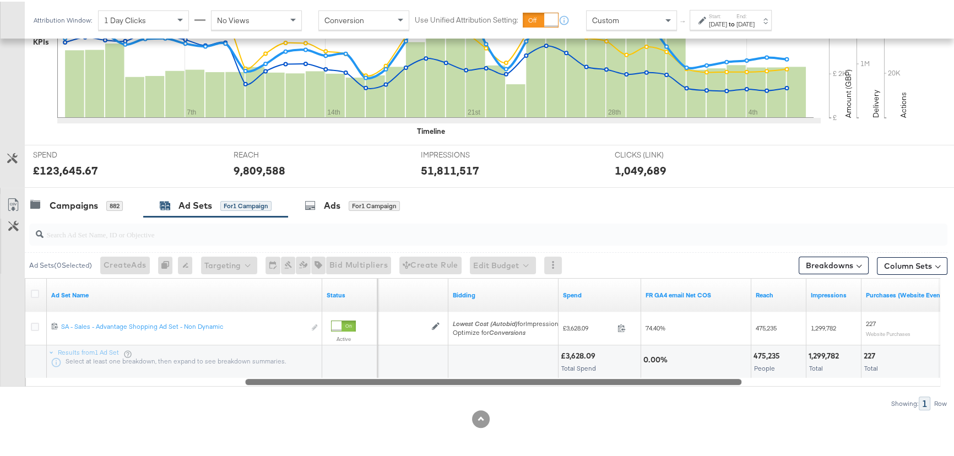
drag, startPoint x: 489, startPoint y: 381, endPoint x: 707, endPoint y: 381, distance: 218.2
click at [707, 381] on div at bounding box center [493, 379] width 496 height 9
click at [755, 14] on label "End:" at bounding box center [746, 14] width 18 height 7
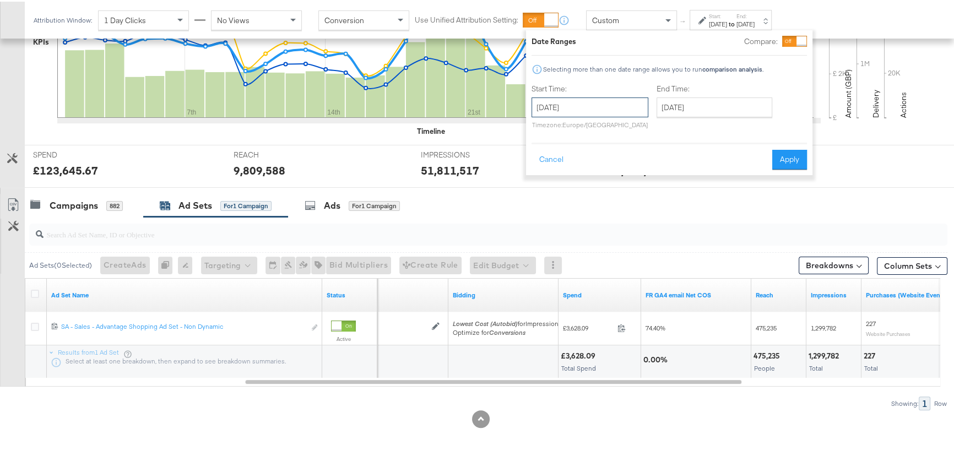
click at [583, 113] on input "August 1st 2025" at bounding box center [590, 106] width 117 height 20
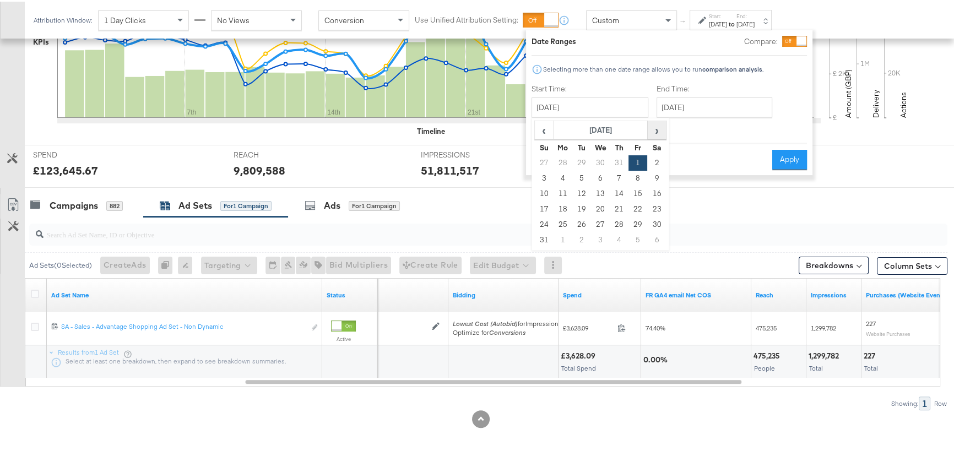
click at [660, 129] on span "›" at bounding box center [656, 128] width 17 height 17
click at [538, 161] on td "31" at bounding box center [544, 161] width 19 height 15
click at [619, 109] on input "August 1st 2025" at bounding box center [590, 106] width 117 height 20
click at [545, 234] on td "31" at bounding box center [544, 238] width 19 height 15
type input "[DATE]"
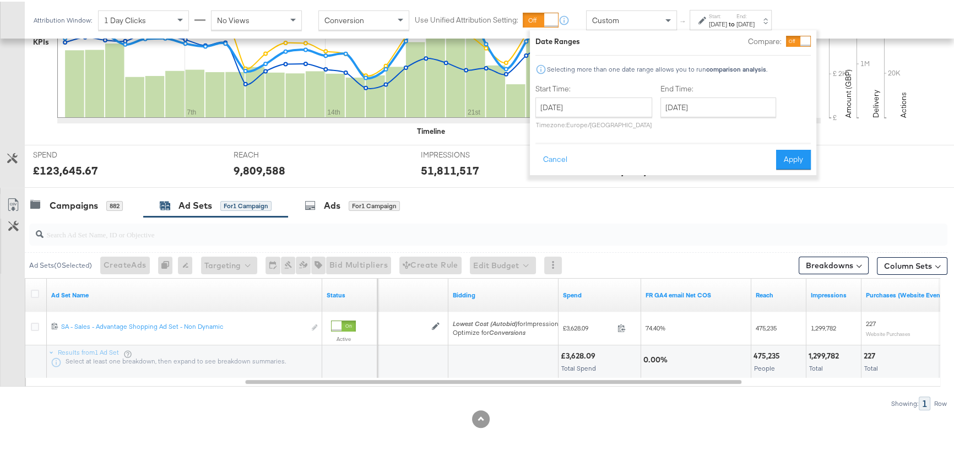
click at [787, 155] on button "Apply" at bounding box center [793, 158] width 35 height 20
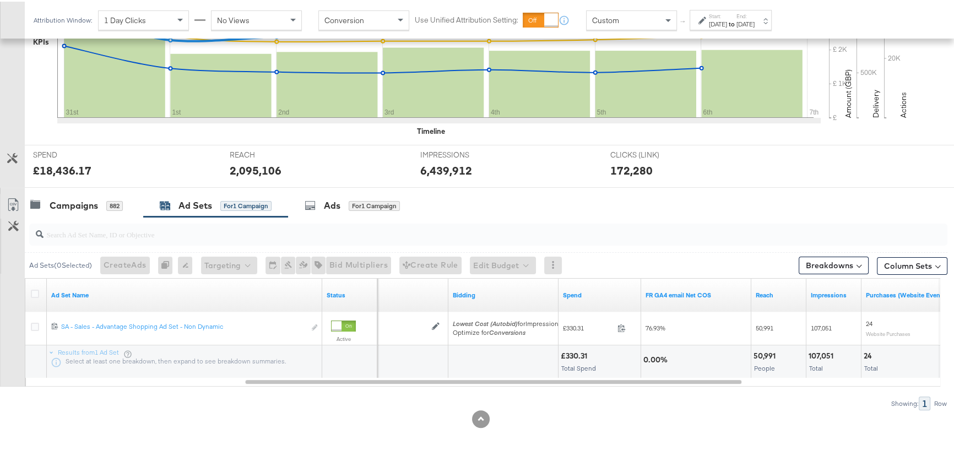
click at [315, 169] on div "2,095,106" at bounding box center [317, 169] width 174 height 16
click at [755, 24] on div "[DATE]" at bounding box center [746, 22] width 18 height 9
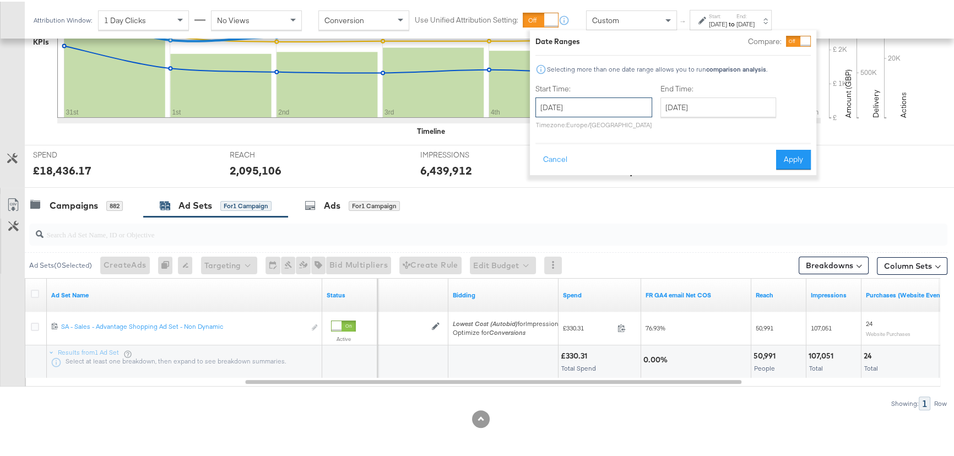
click at [588, 109] on input "[DATE]" at bounding box center [594, 106] width 117 height 20
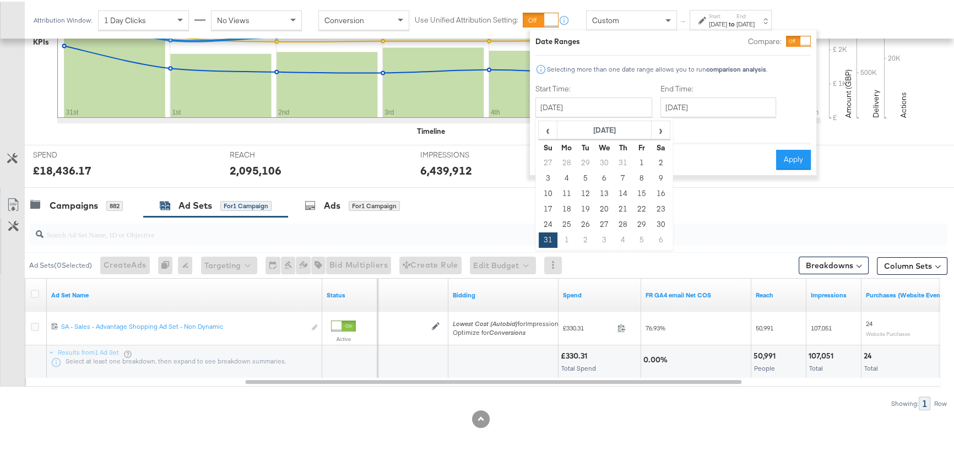
click at [750, 213] on div "Campaigns 882 Ad Sets for 1 Campaign Ads for 1 Campaign" at bounding box center [493, 204] width 937 height 24
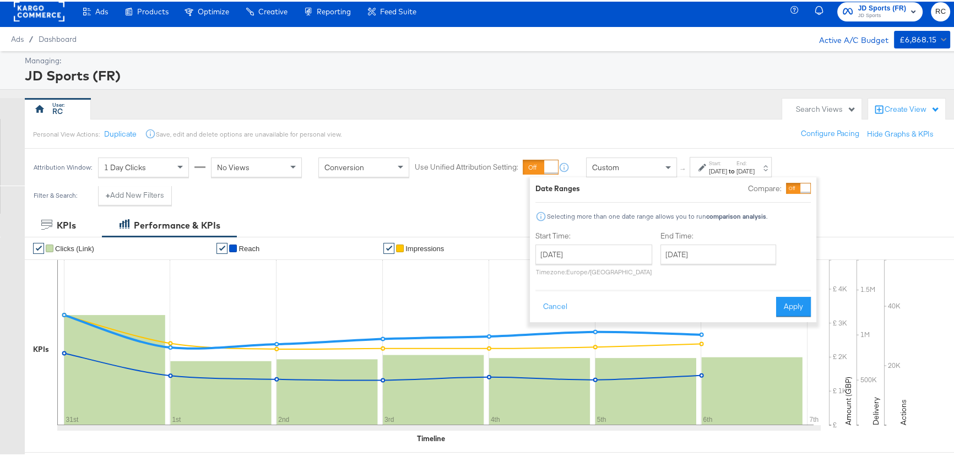
scroll to position [0, 0]
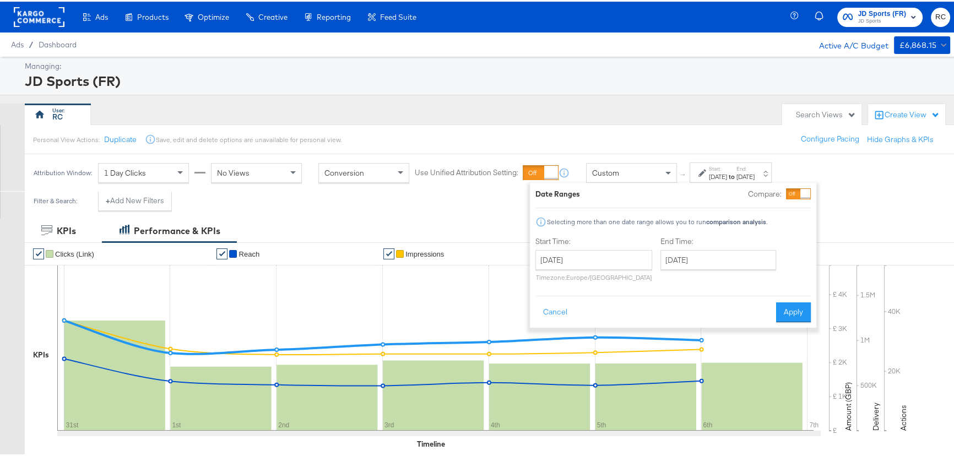
click at [887, 13] on span "JD Sports (FR)" at bounding box center [882, 13] width 48 height 12
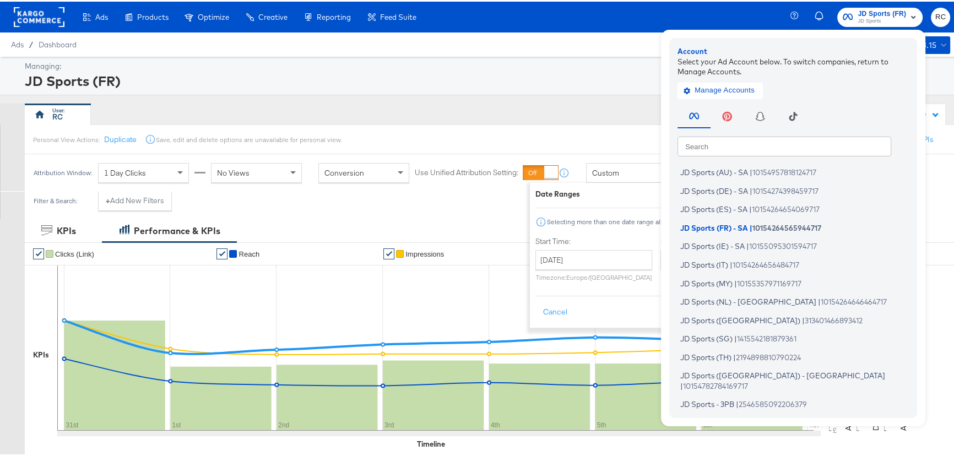
click at [729, 147] on input "text" at bounding box center [785, 144] width 214 height 20
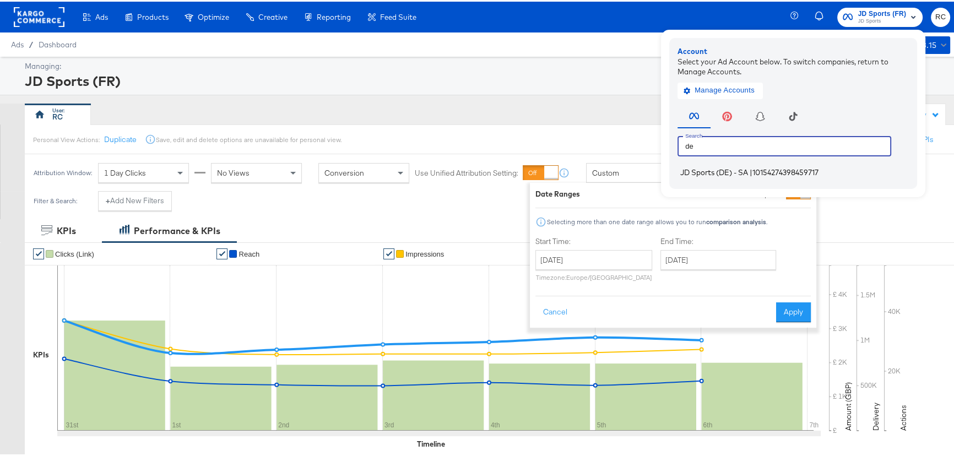
type input "de"
click at [736, 171] on span "JD Sports (DE) - SA" at bounding box center [714, 170] width 68 height 9
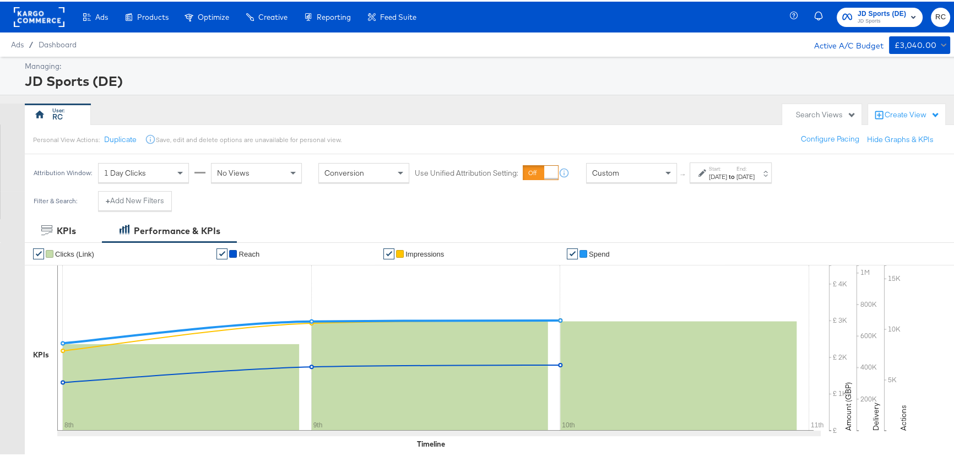
click at [727, 167] on label "Start:" at bounding box center [718, 167] width 18 height 7
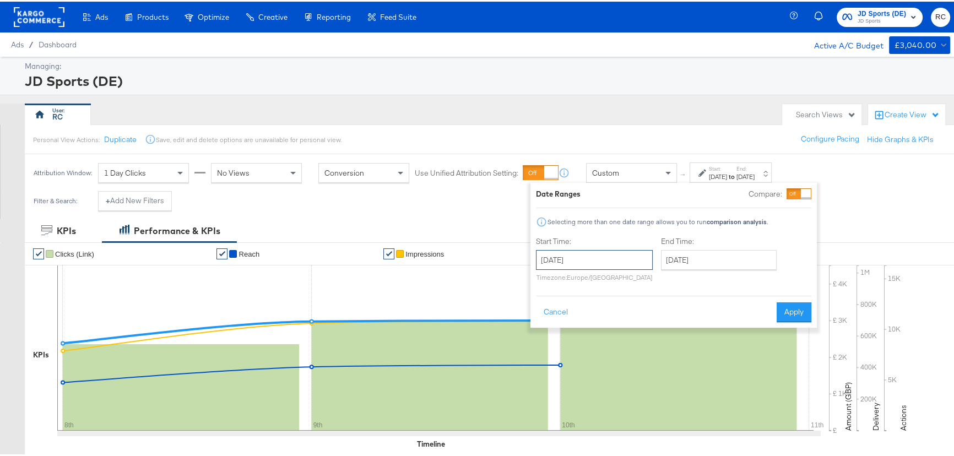
click at [624, 266] on input "[DATE]" at bounding box center [594, 258] width 117 height 20
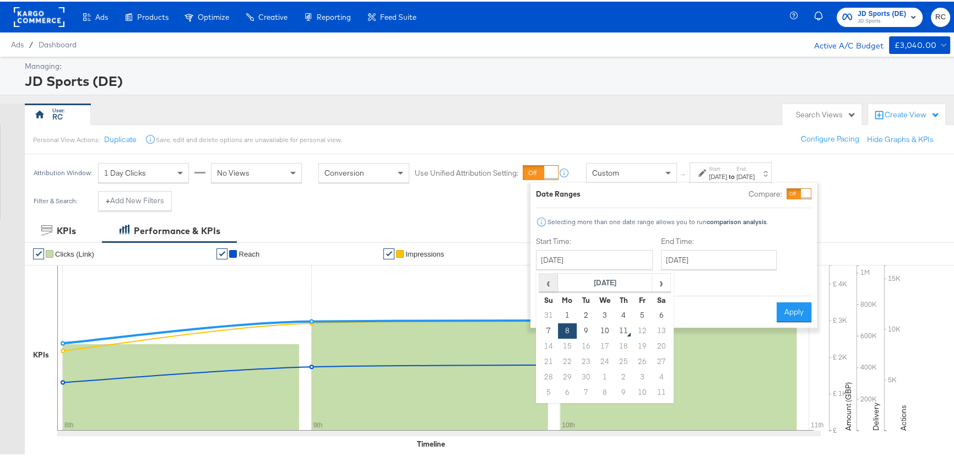
click at [545, 279] on span "‹" at bounding box center [548, 281] width 17 height 17
drag, startPoint x: 550, startPoint y: 387, endPoint x: 739, endPoint y: 232, distance: 243.9
click at [550, 386] on td "31" at bounding box center [548, 390] width 19 height 15
type input "[DATE]"
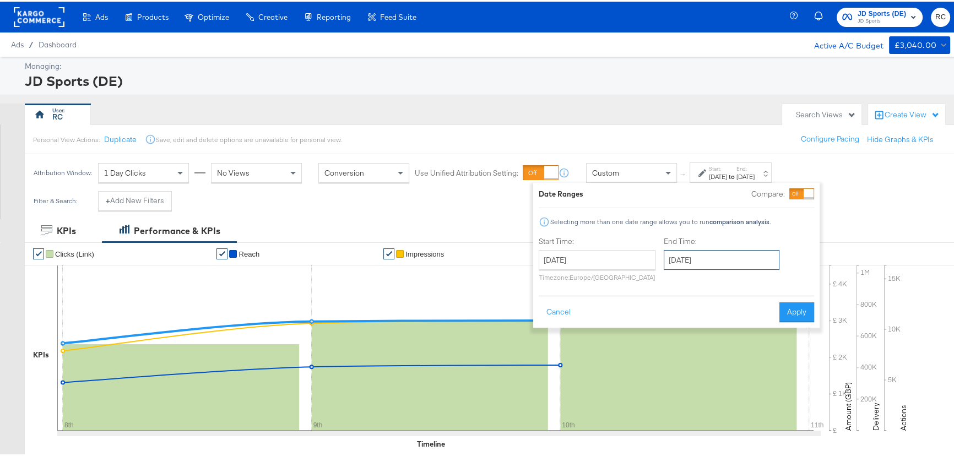
click at [727, 254] on input "[DATE]" at bounding box center [722, 258] width 116 height 20
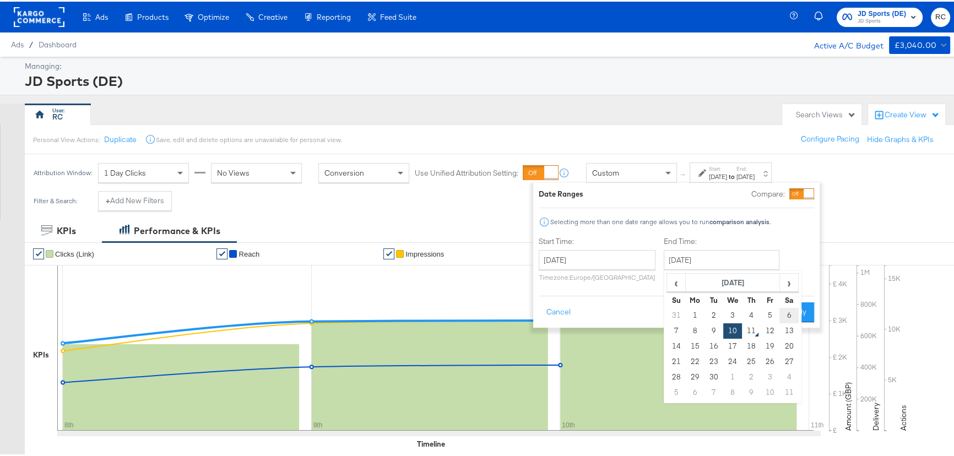
click at [787, 316] on td "6" at bounding box center [789, 313] width 19 height 15
type input "[DATE]"
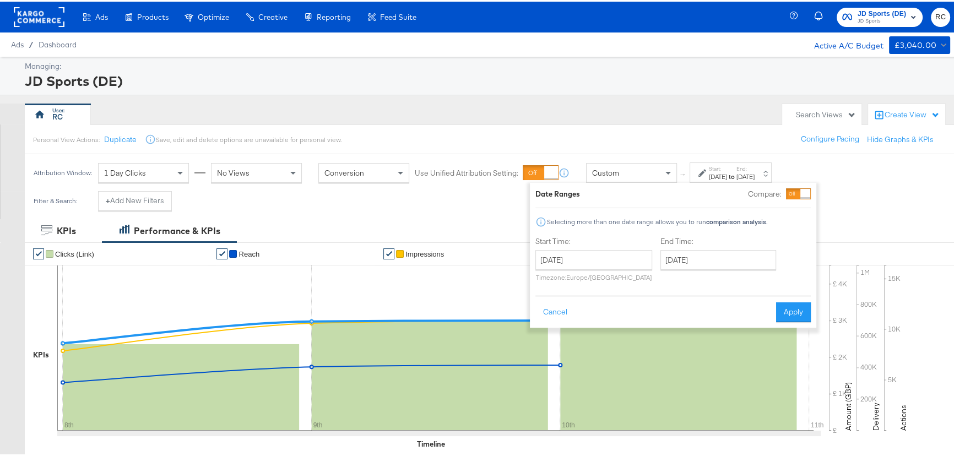
drag, startPoint x: 783, startPoint y: 309, endPoint x: 793, endPoint y: 174, distance: 135.3
click at [784, 309] on button "Apply" at bounding box center [793, 311] width 35 height 20
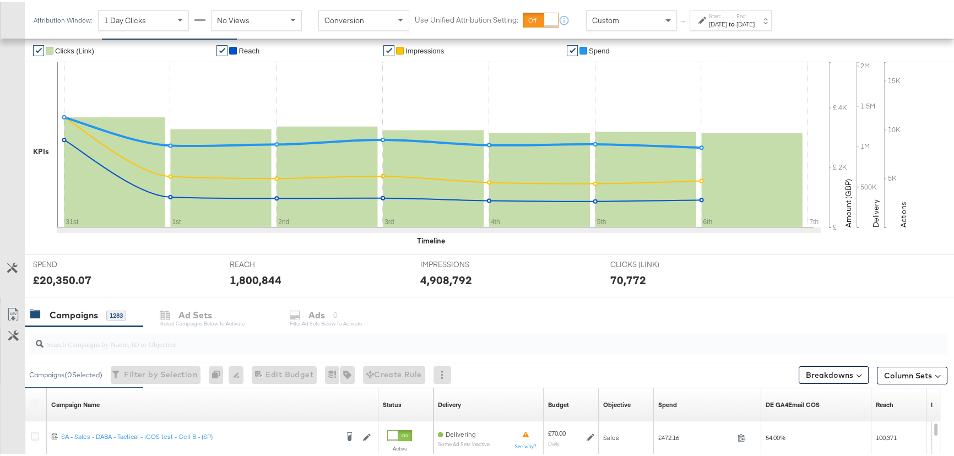
scroll to position [401, 0]
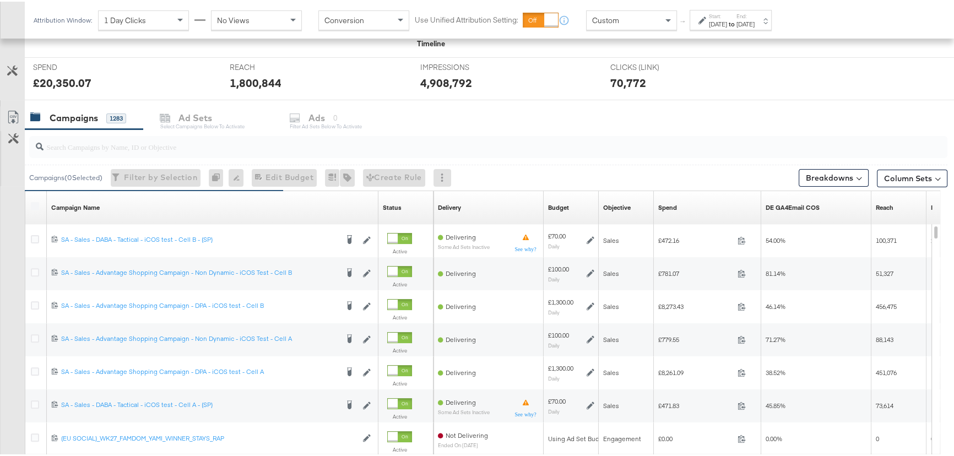
click at [184, 149] on input "search" at bounding box center [454, 140] width 821 height 21
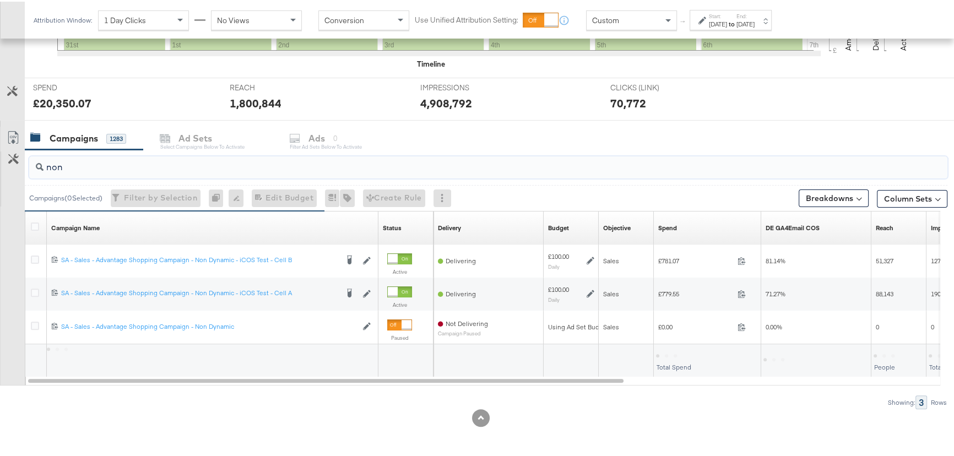
scroll to position [379, 0]
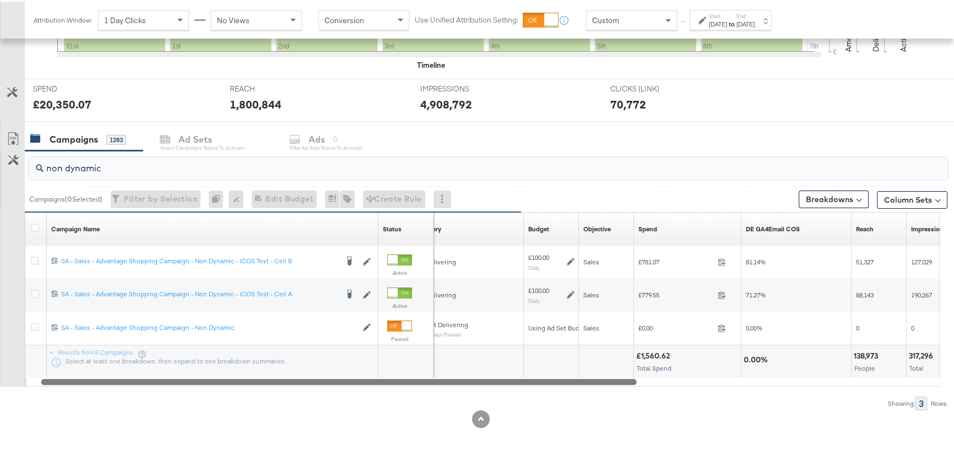
drag, startPoint x: 612, startPoint y: 379, endPoint x: 619, endPoint y: 381, distance: 7.7
click at [619, 381] on div at bounding box center [339, 379] width 596 height 9
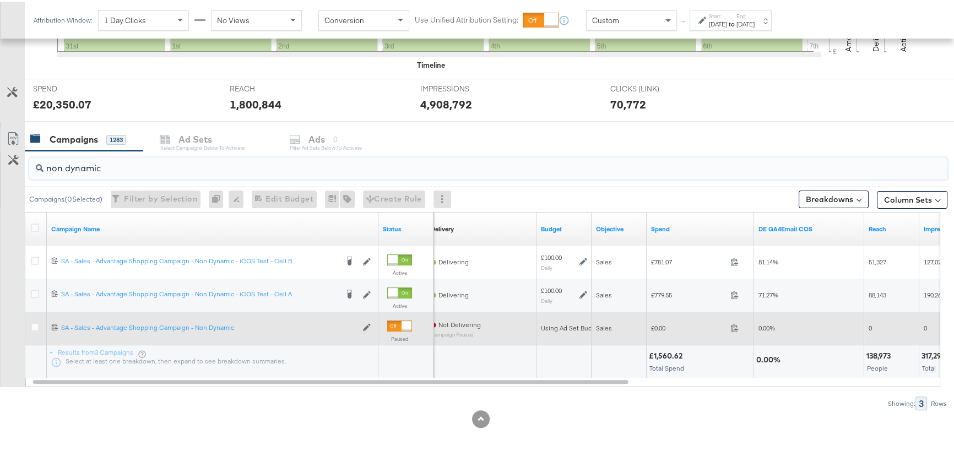
type input "non dynamic"
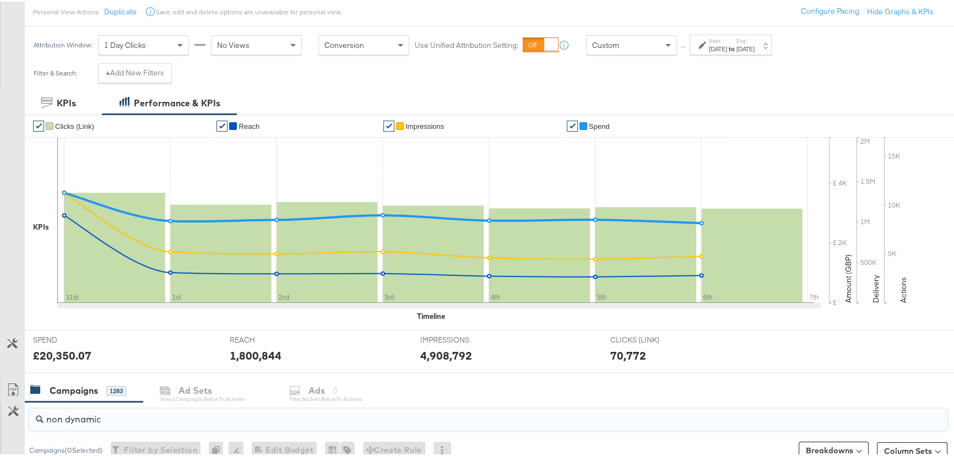
scroll to position [0, 0]
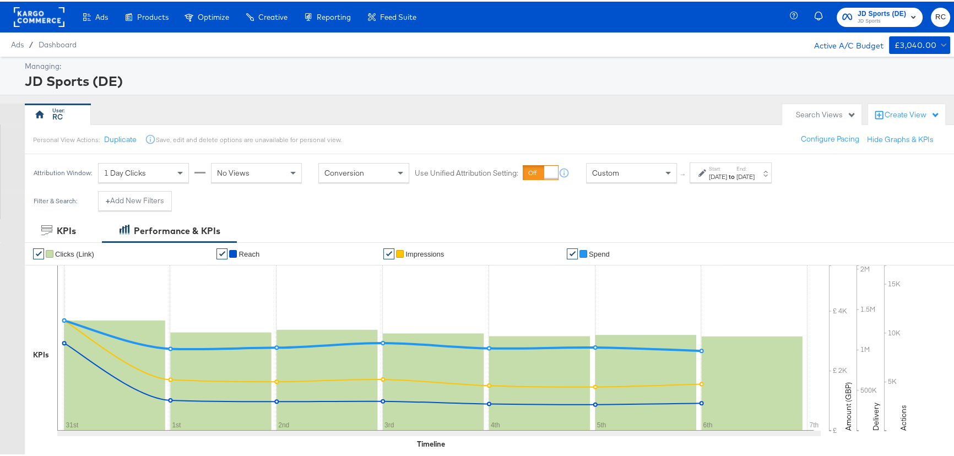
click at [865, 11] on span "JD Sports (DE)" at bounding box center [882, 13] width 48 height 12
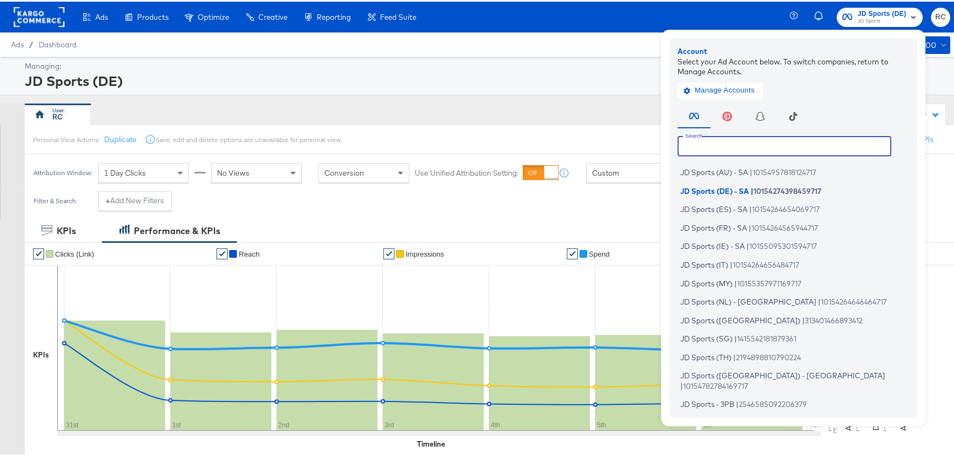
click at [725, 148] on input "text" at bounding box center [785, 144] width 214 height 20
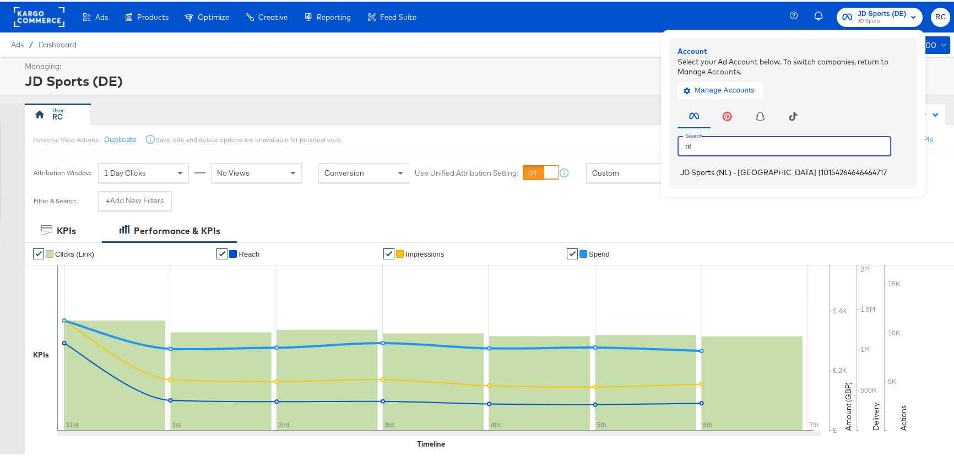
type input "nl"
click at [722, 175] on span "JD Sports (NL) - [GEOGRAPHIC_DATA]" at bounding box center [748, 170] width 136 height 9
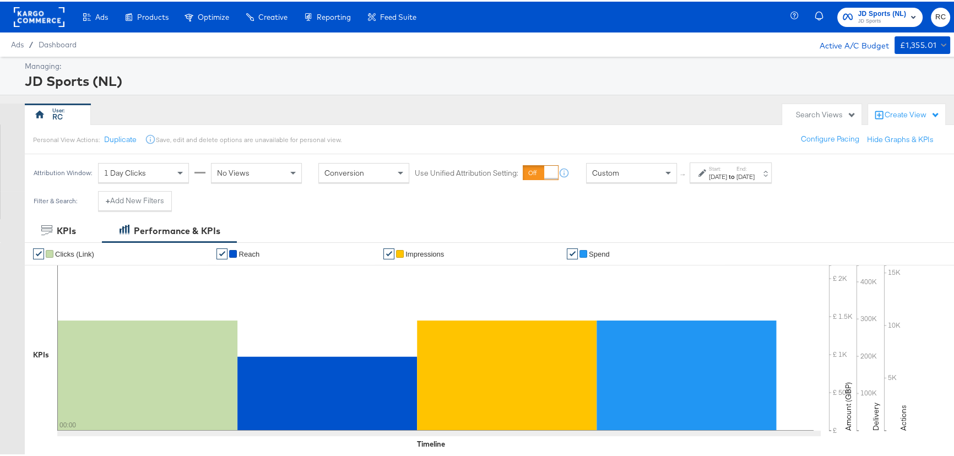
click at [755, 167] on label "End:" at bounding box center [746, 167] width 18 height 7
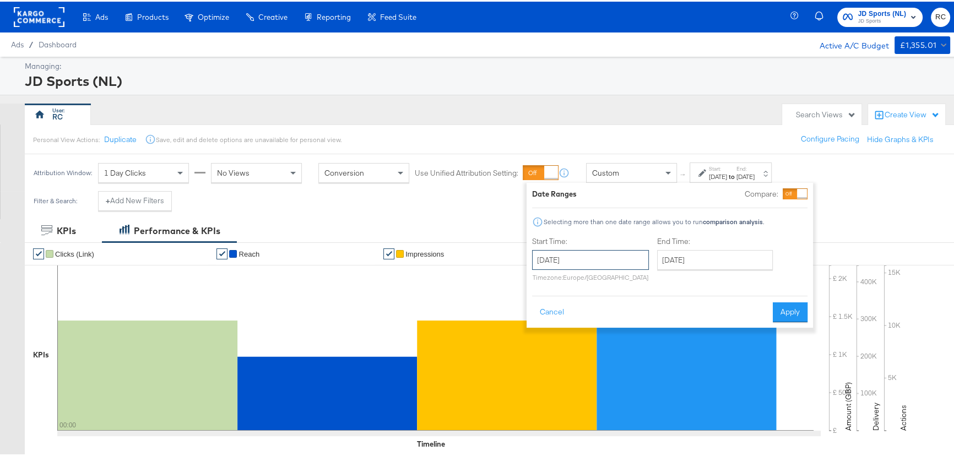
click at [578, 255] on input "[DATE]" at bounding box center [590, 258] width 117 height 20
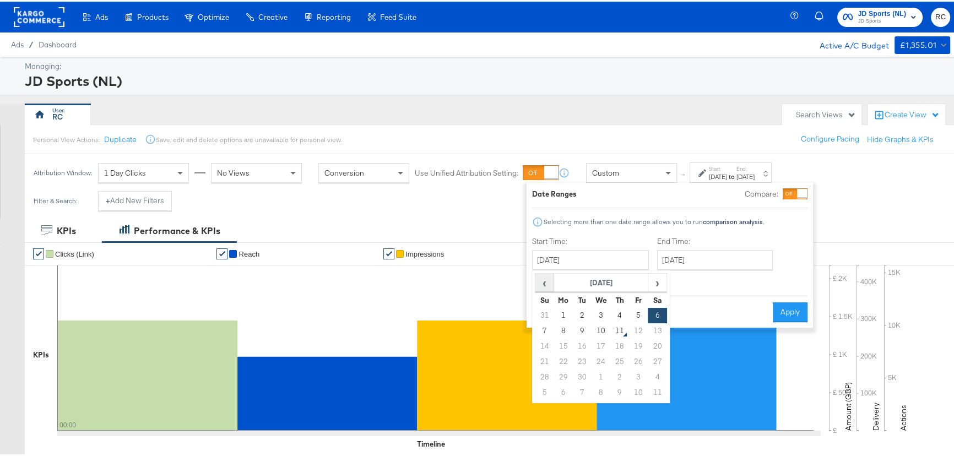
click at [544, 281] on span "‹" at bounding box center [544, 281] width 17 height 17
click at [543, 388] on td "31" at bounding box center [545, 390] width 19 height 15
type input "[DATE]"
